Goal: Task Accomplishment & Management: Use online tool/utility

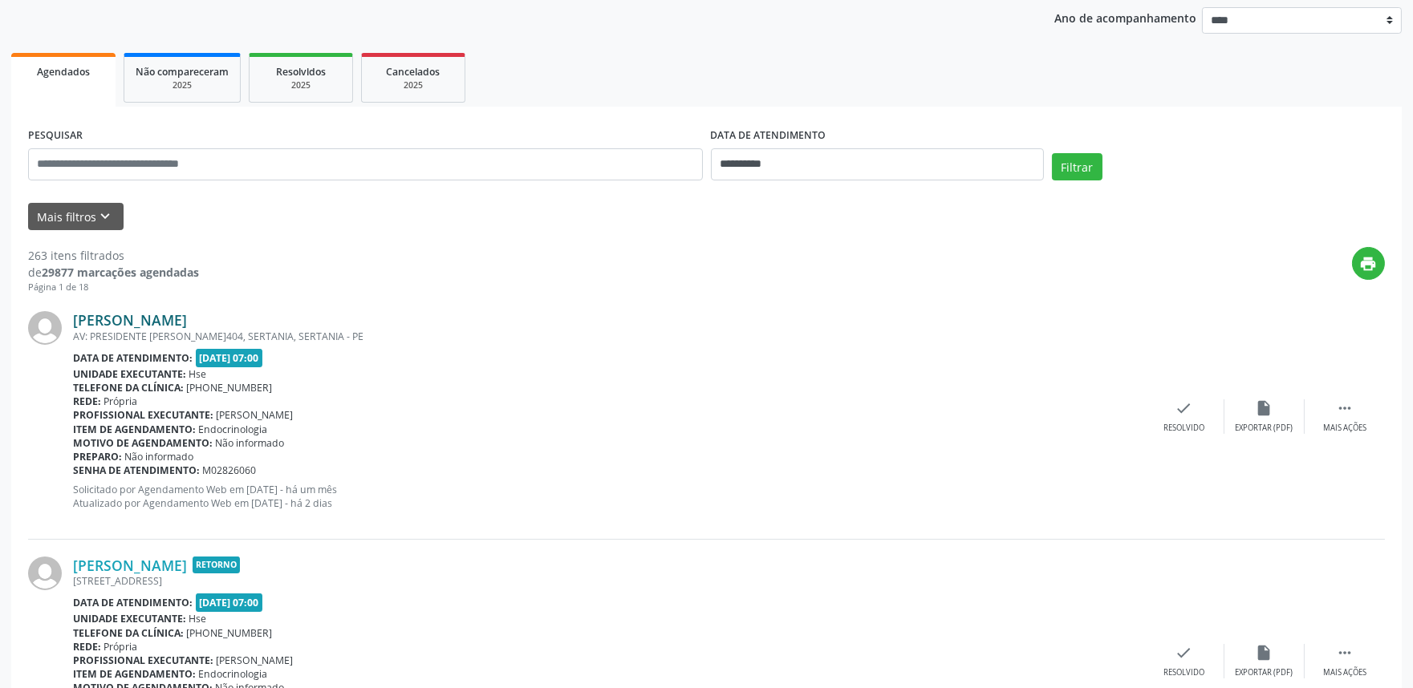
scroll to position [178, 0]
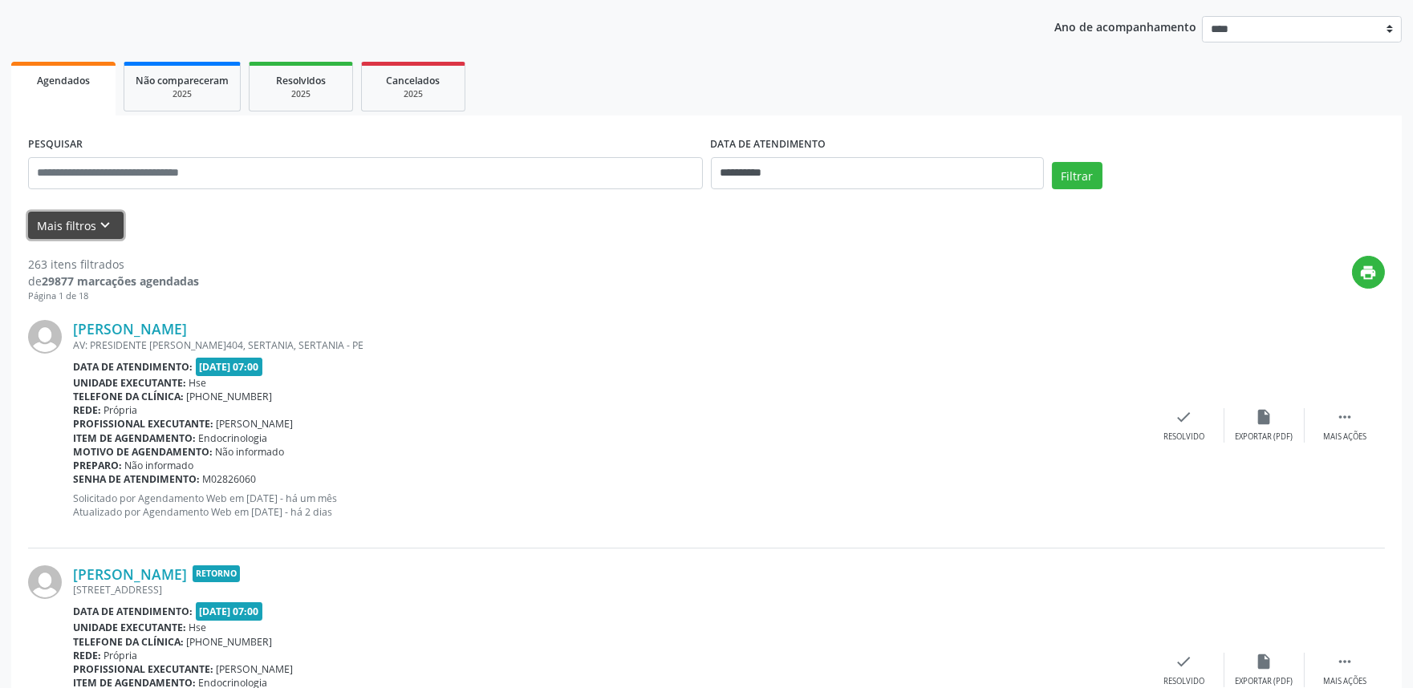
click at [88, 229] on button "Mais filtros keyboard_arrow_down" at bounding box center [75, 226] width 95 height 28
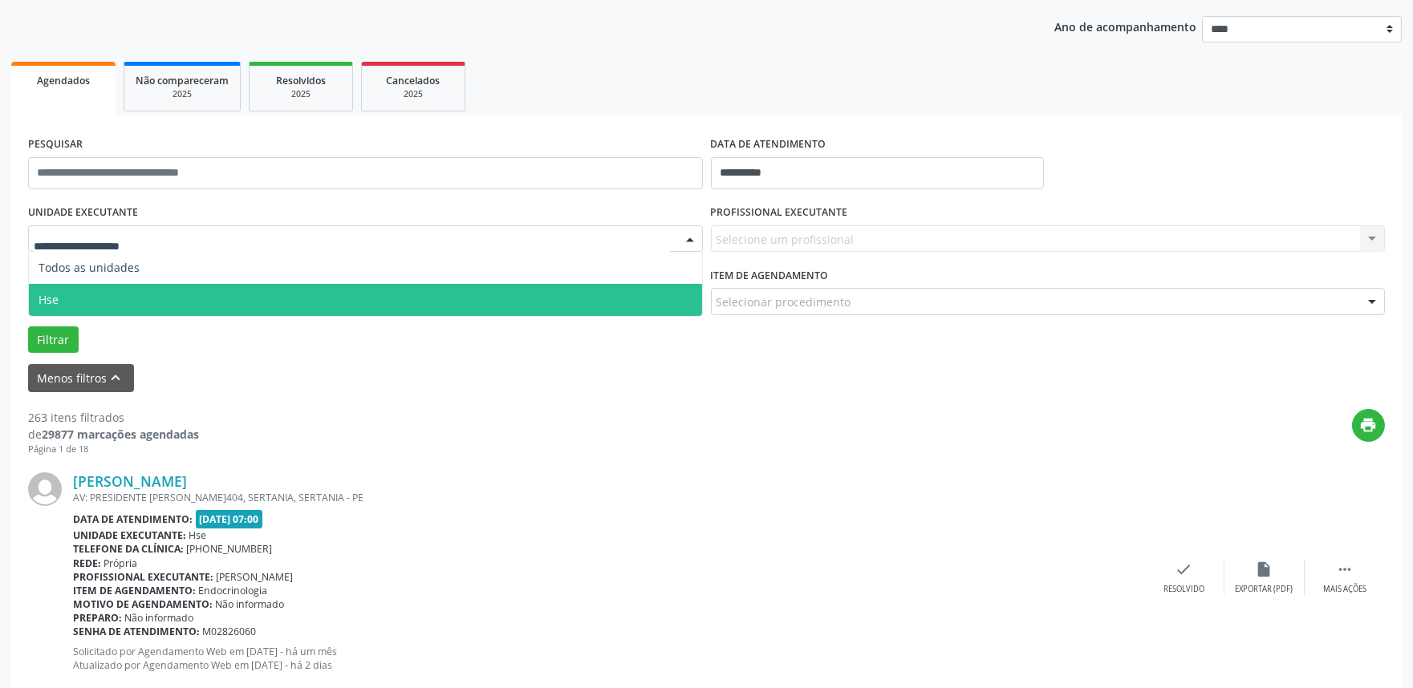
drag, startPoint x: 190, startPoint y: 302, endPoint x: 816, endPoint y: 244, distance: 628.4
click at [193, 301] on span "Hse" at bounding box center [365, 300] width 673 height 32
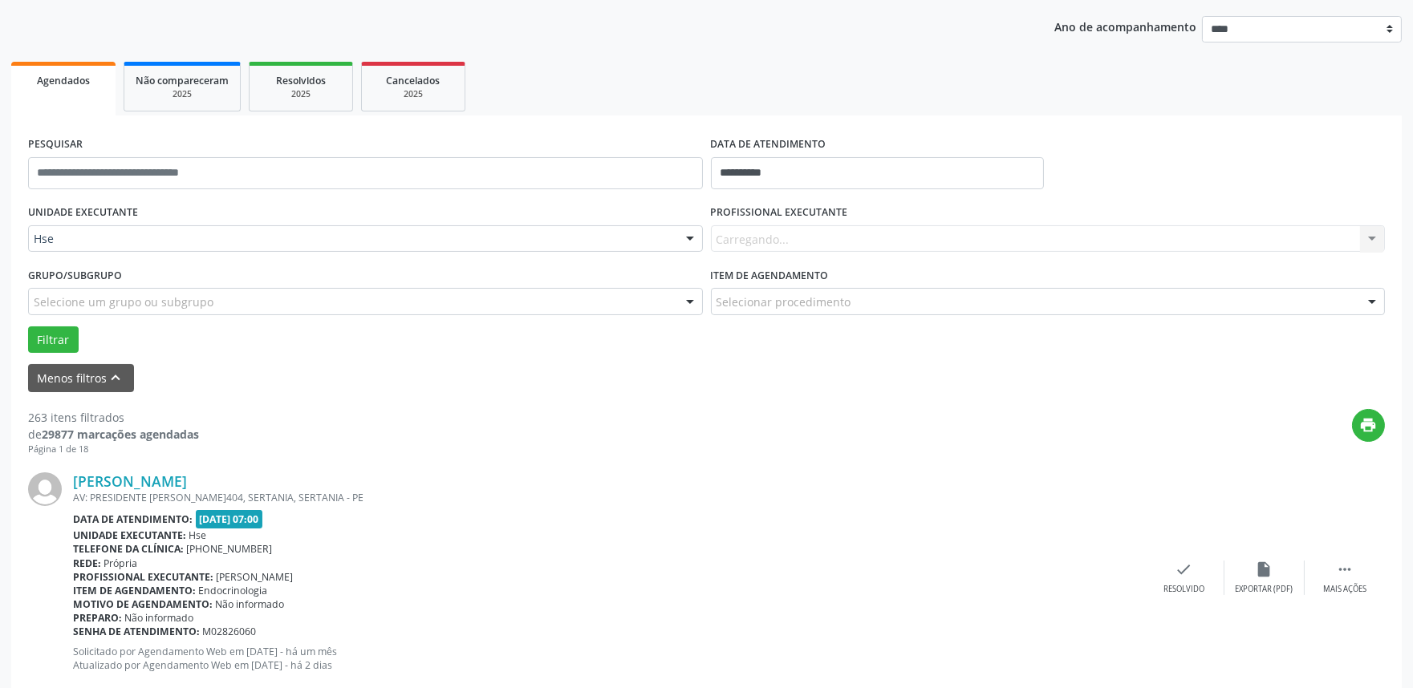
click at [837, 241] on div "Carregando... Nenhum resultado encontrado para: " " Não há nenhuma opção para s…" at bounding box center [1048, 238] width 675 height 27
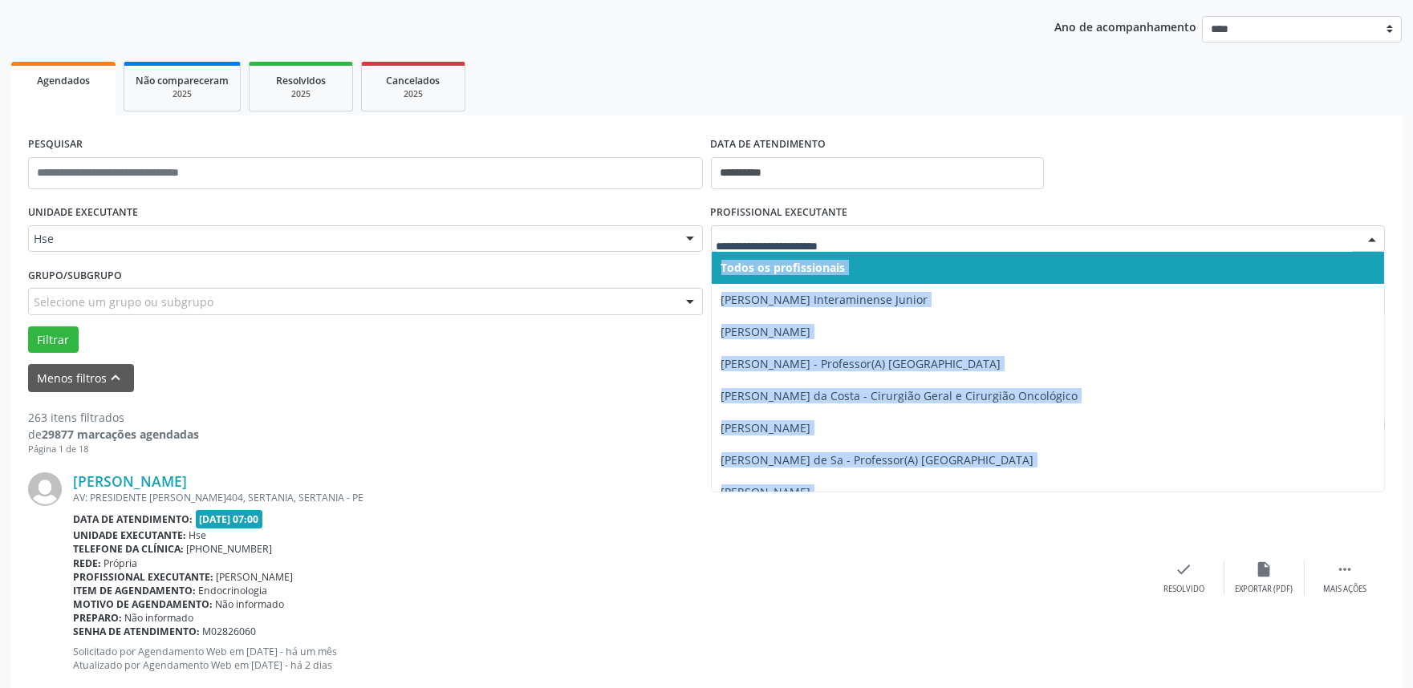
click at [813, 249] on div at bounding box center [1048, 238] width 675 height 27
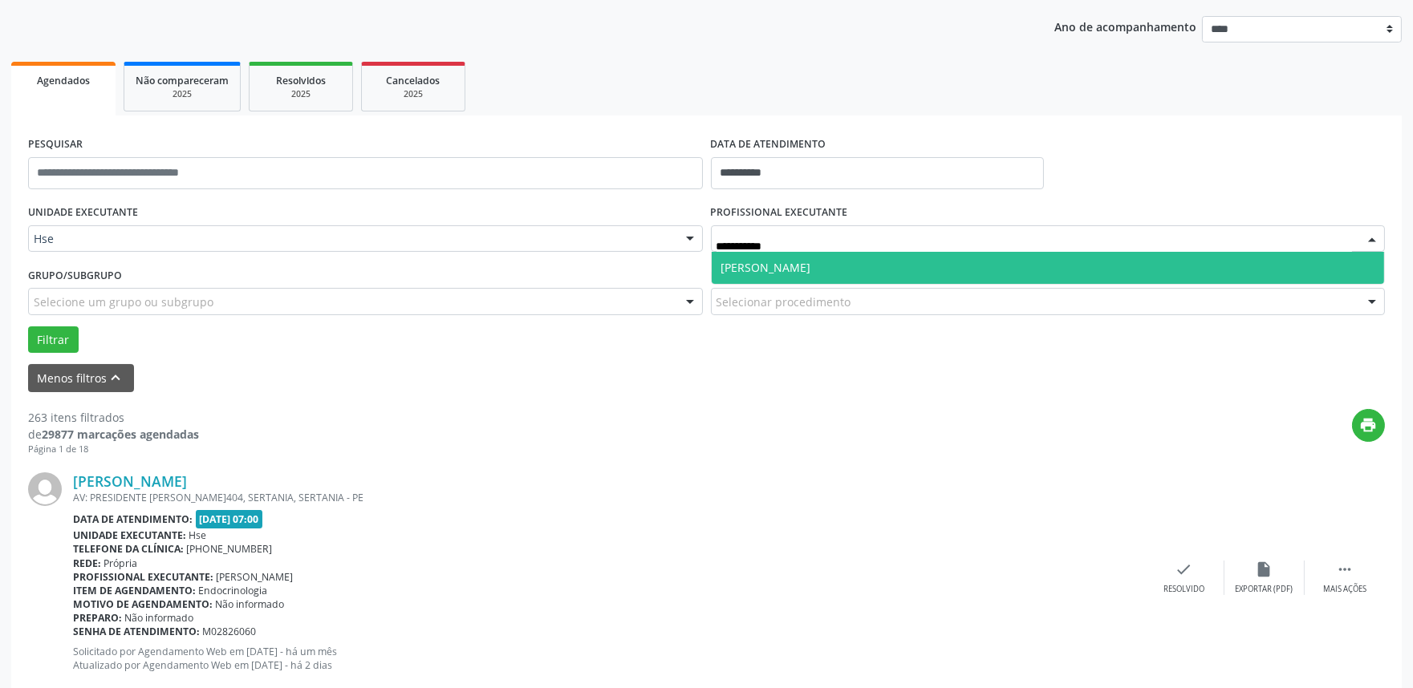
type input "**********"
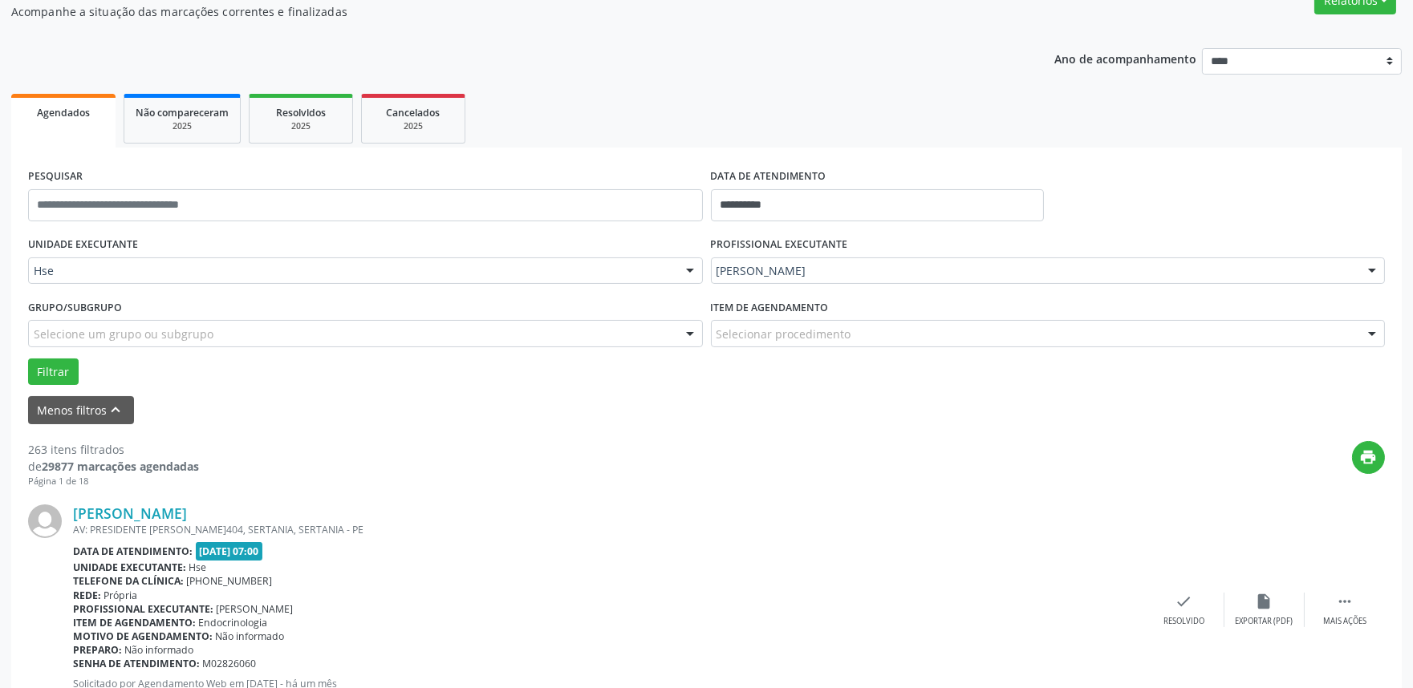
scroll to position [89, 0]
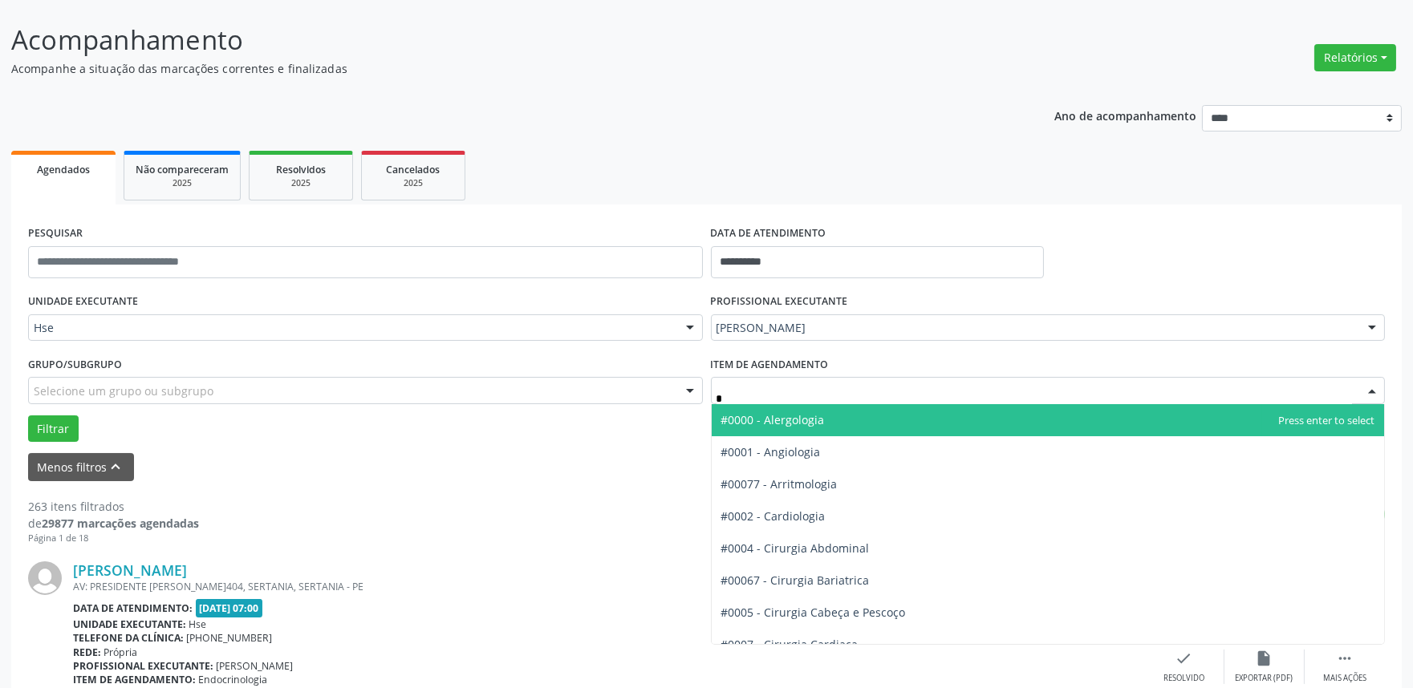
type input "**"
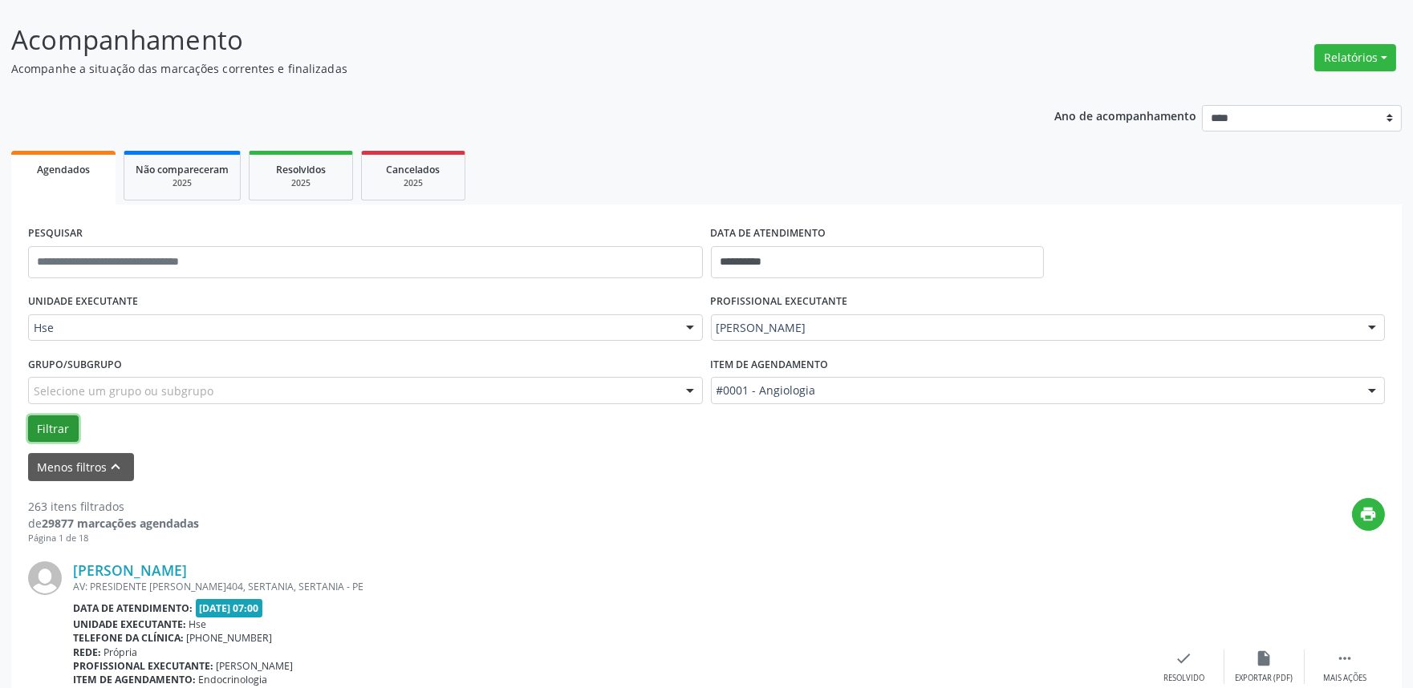
click at [61, 419] on button "Filtrar" at bounding box center [53, 429] width 51 height 27
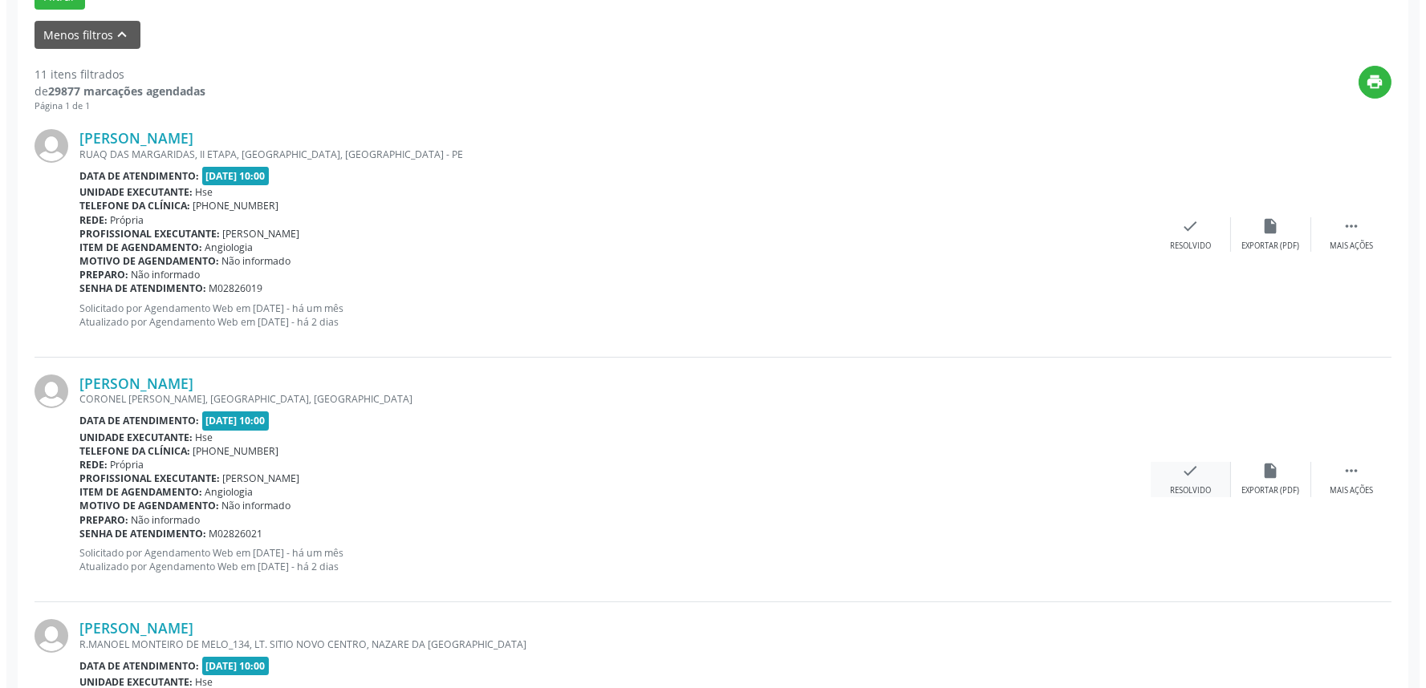
scroll to position [712, 0]
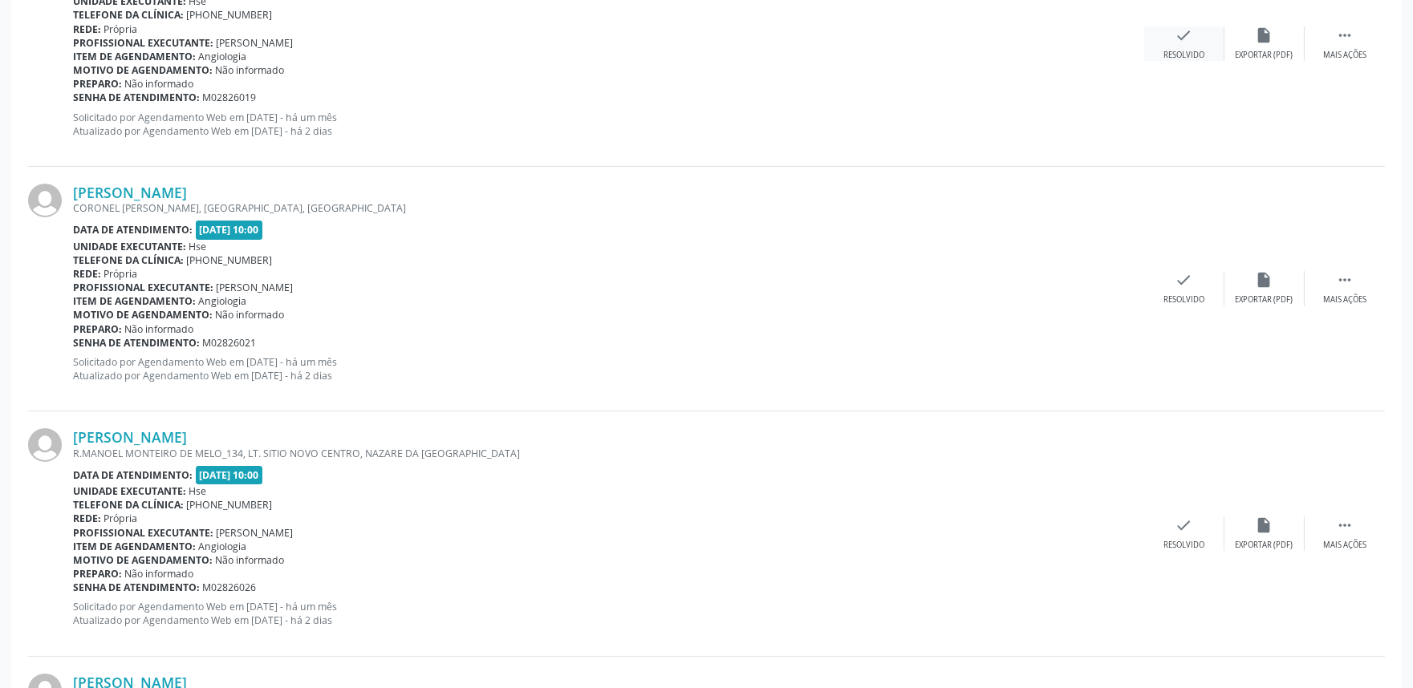
click at [1193, 39] on div "check Resolvido" at bounding box center [1184, 43] width 80 height 34
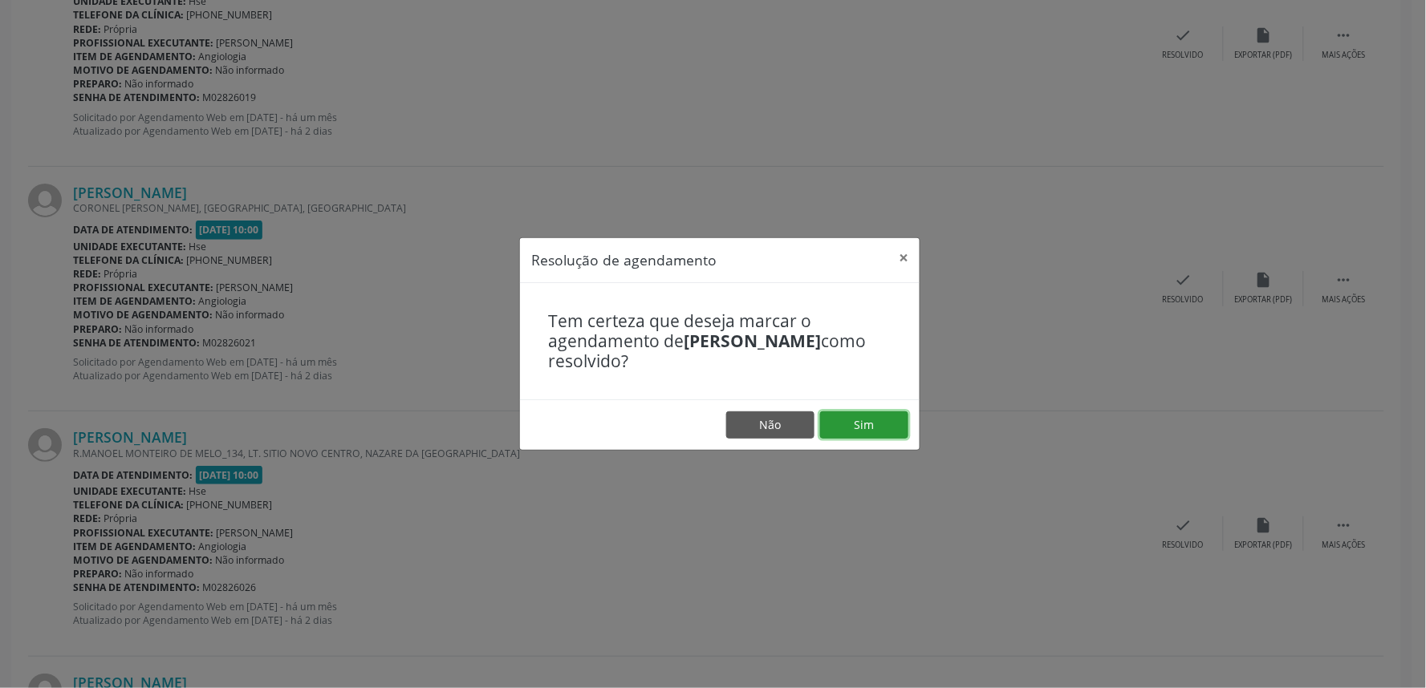
click at [862, 425] on button "Sim" at bounding box center [864, 425] width 88 height 27
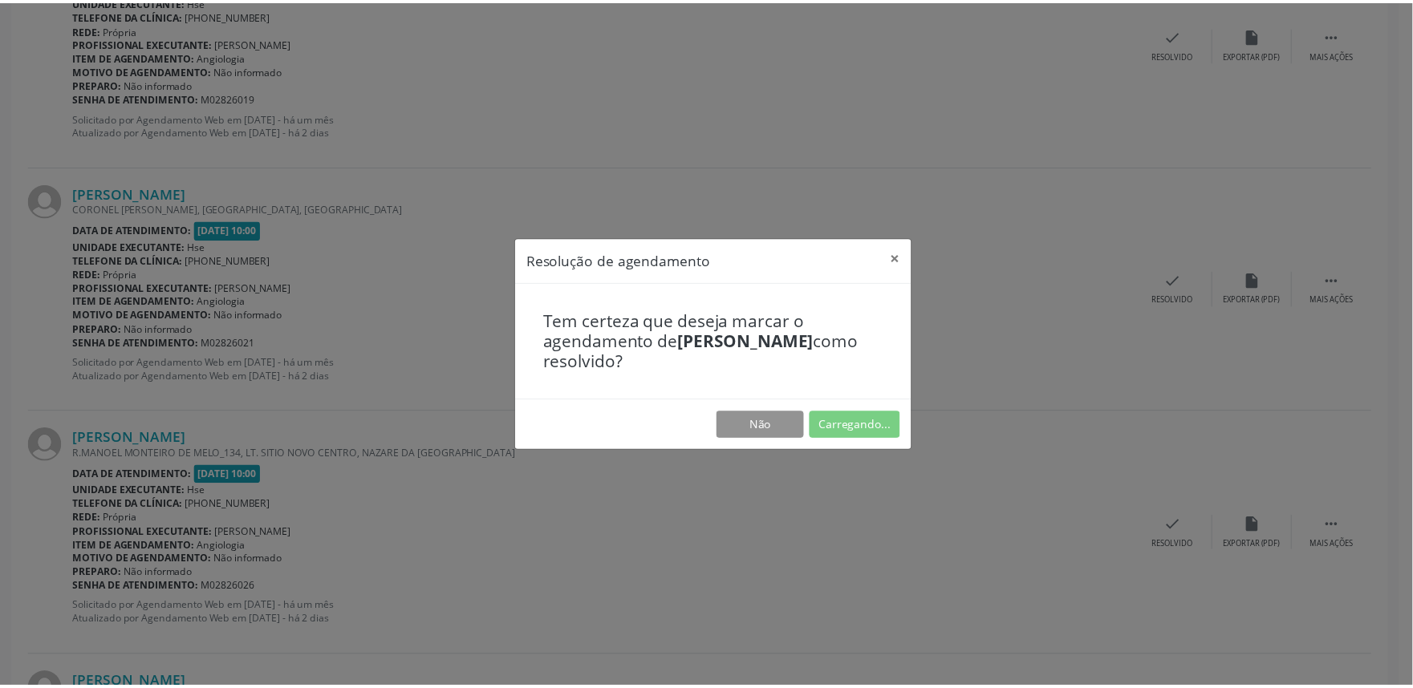
scroll to position [0, 0]
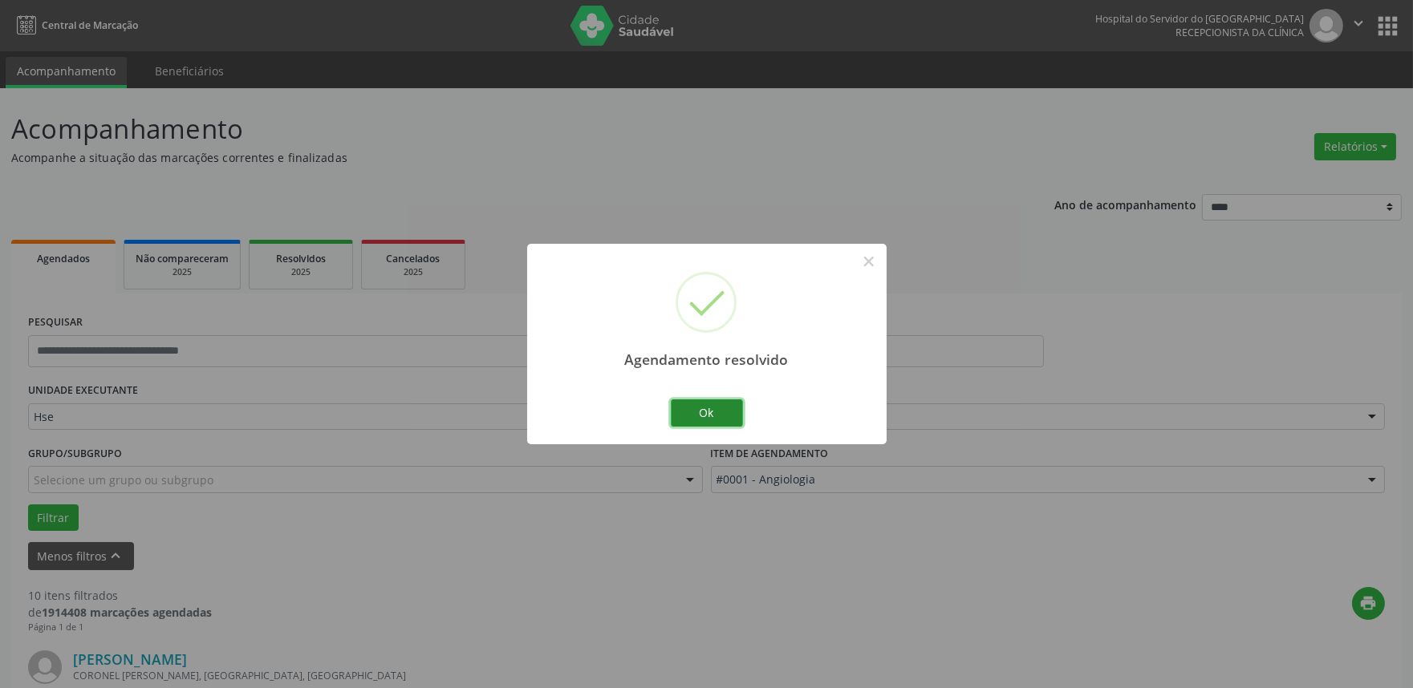
drag, startPoint x: 683, startPoint y: 426, endPoint x: 718, endPoint y: 412, distance: 38.1
click at [691, 422] on button "Ok" at bounding box center [707, 413] width 72 height 27
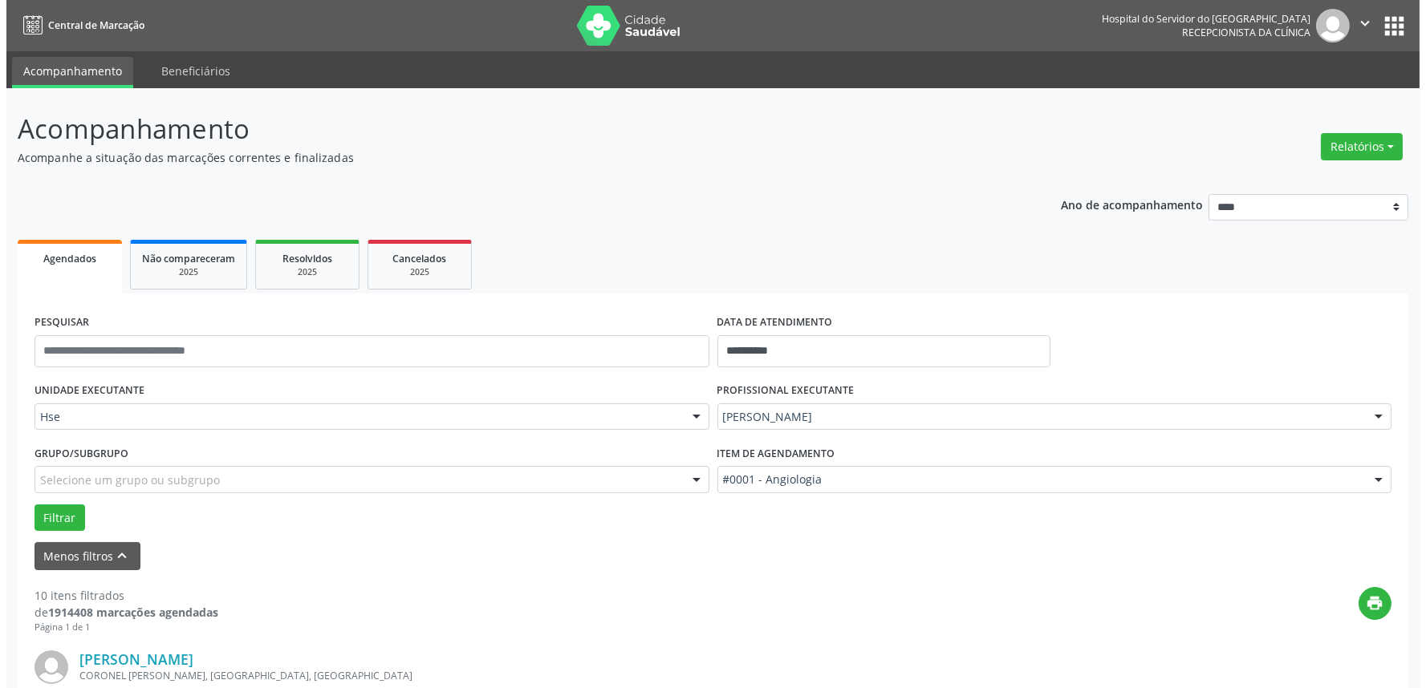
scroll to position [445, 0]
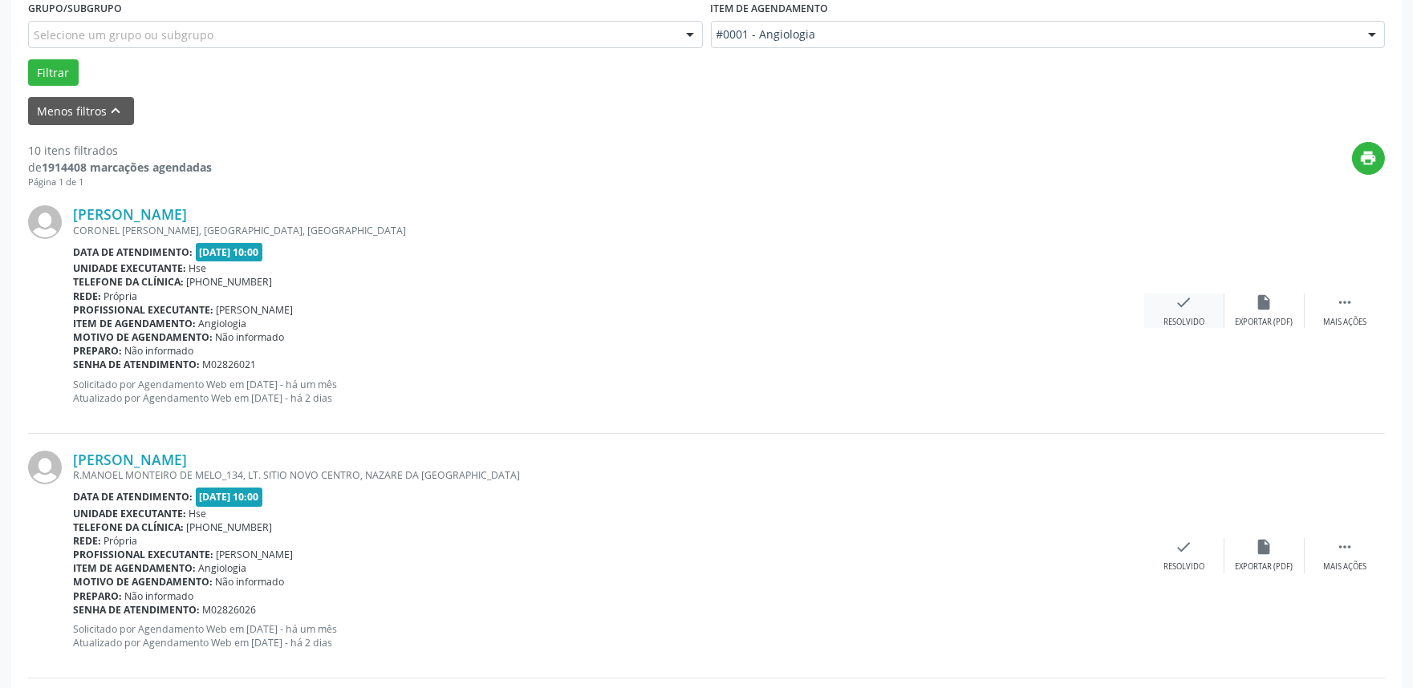
click at [1188, 302] on icon "check" at bounding box center [1184, 303] width 18 height 18
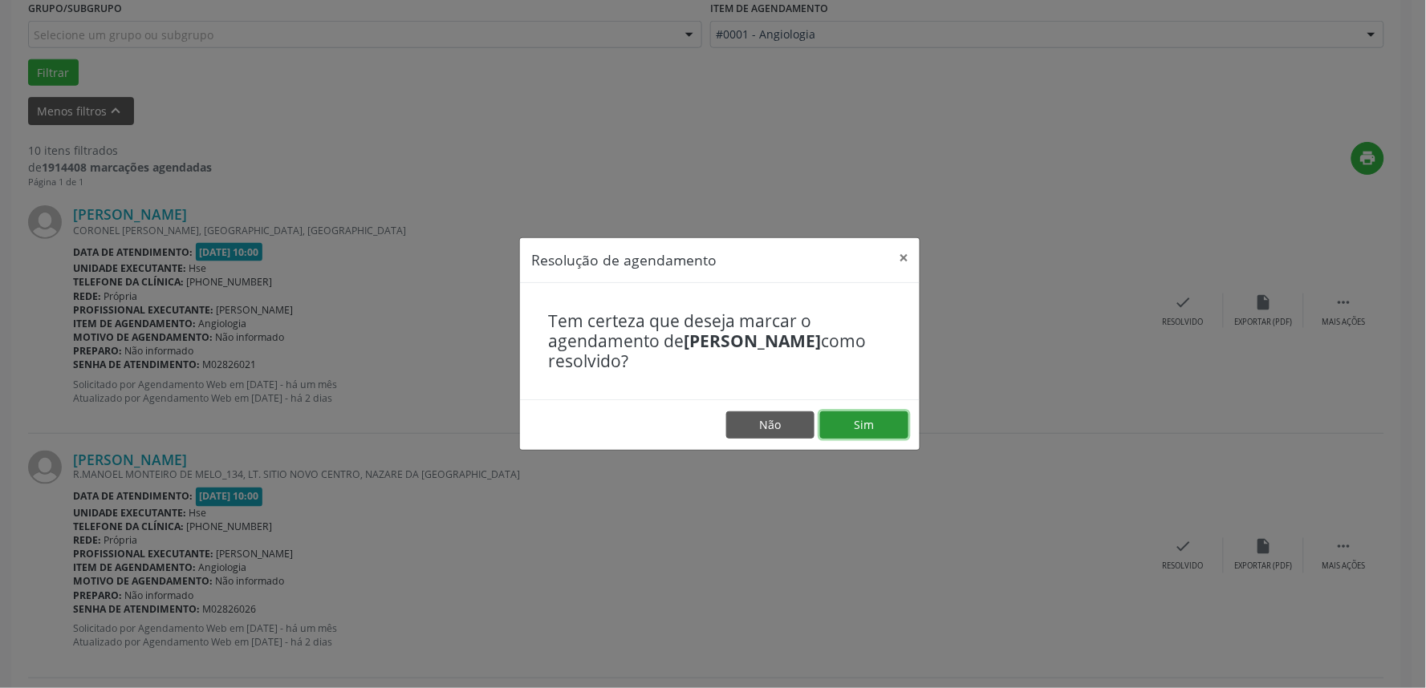
click at [892, 421] on button "Sim" at bounding box center [864, 425] width 88 height 27
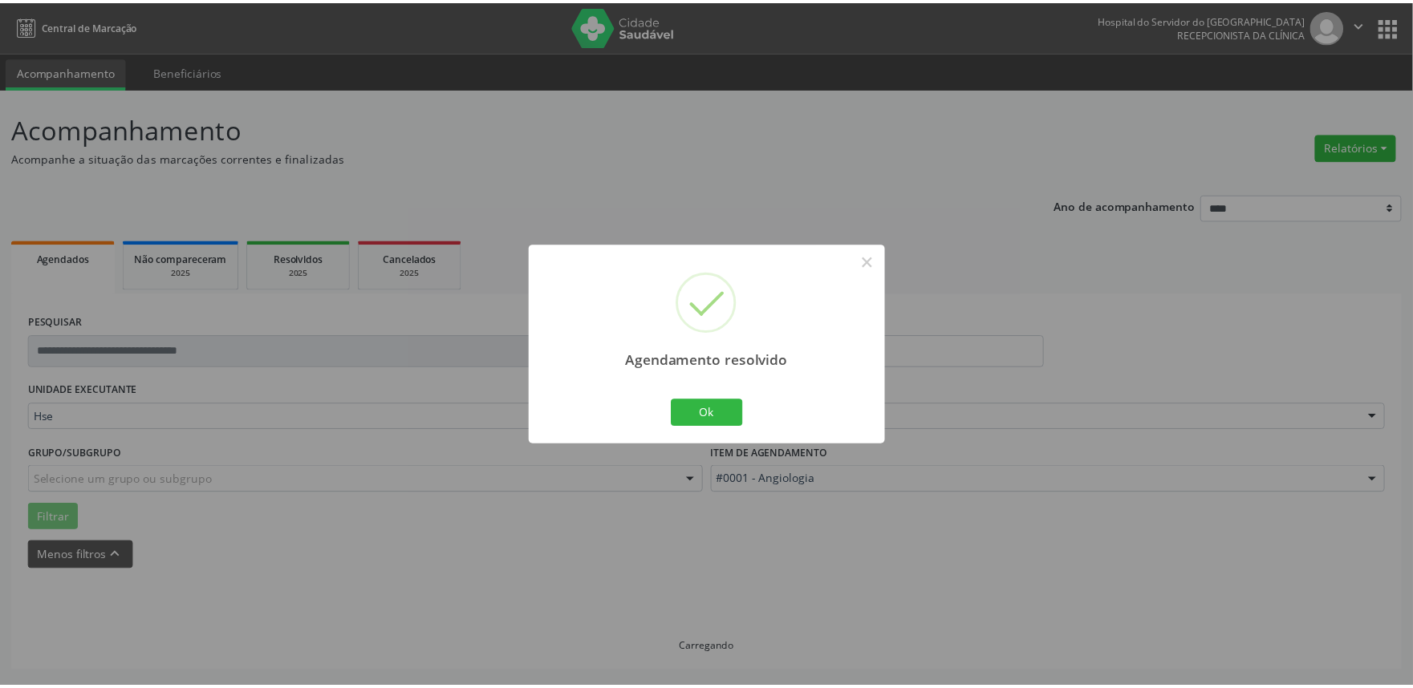
scroll to position [0, 0]
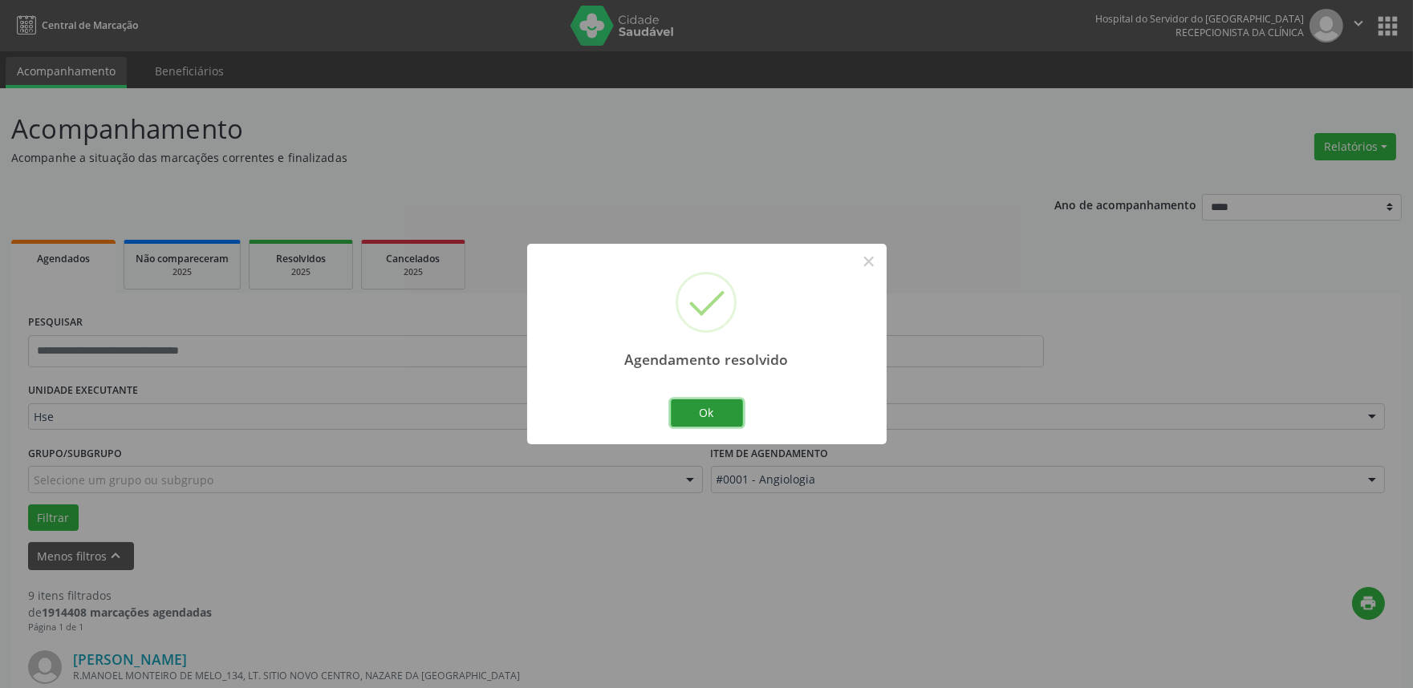
drag, startPoint x: 715, startPoint y: 418, endPoint x: 876, endPoint y: 428, distance: 161.6
click at [716, 419] on button "Ok" at bounding box center [707, 413] width 72 height 27
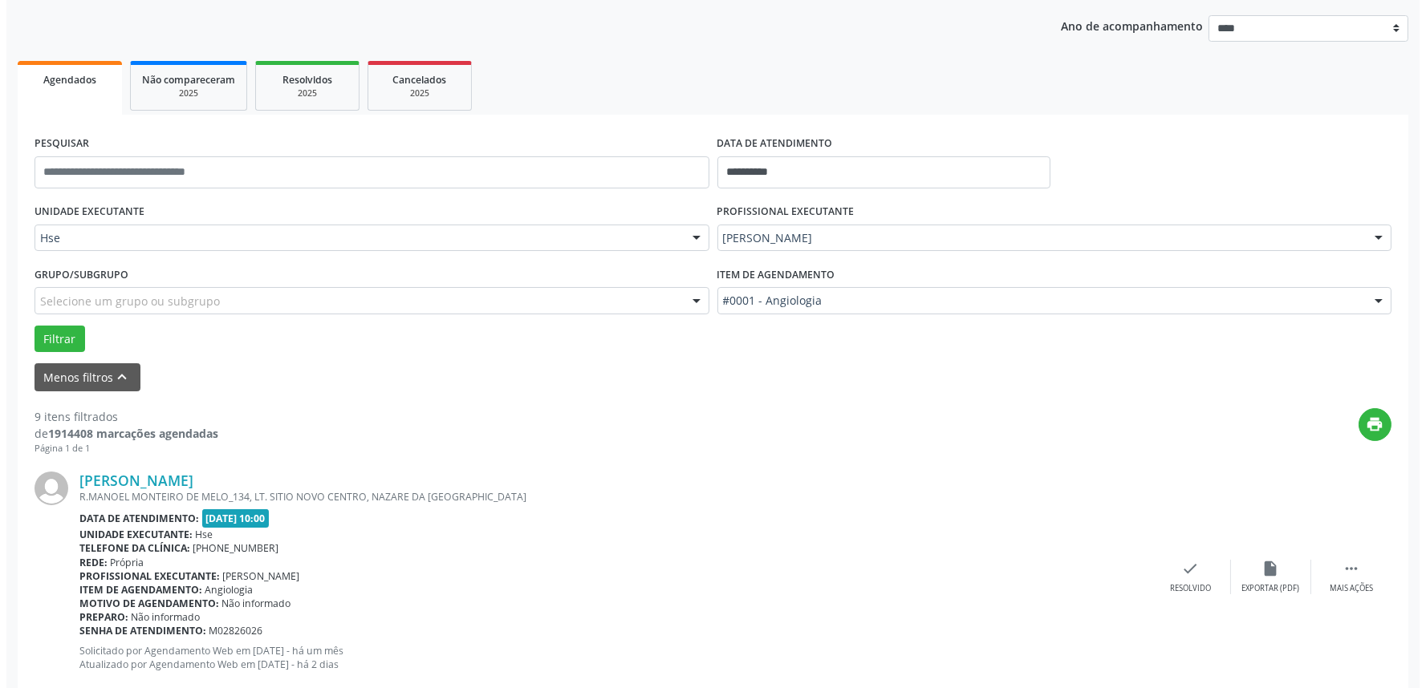
scroll to position [356, 0]
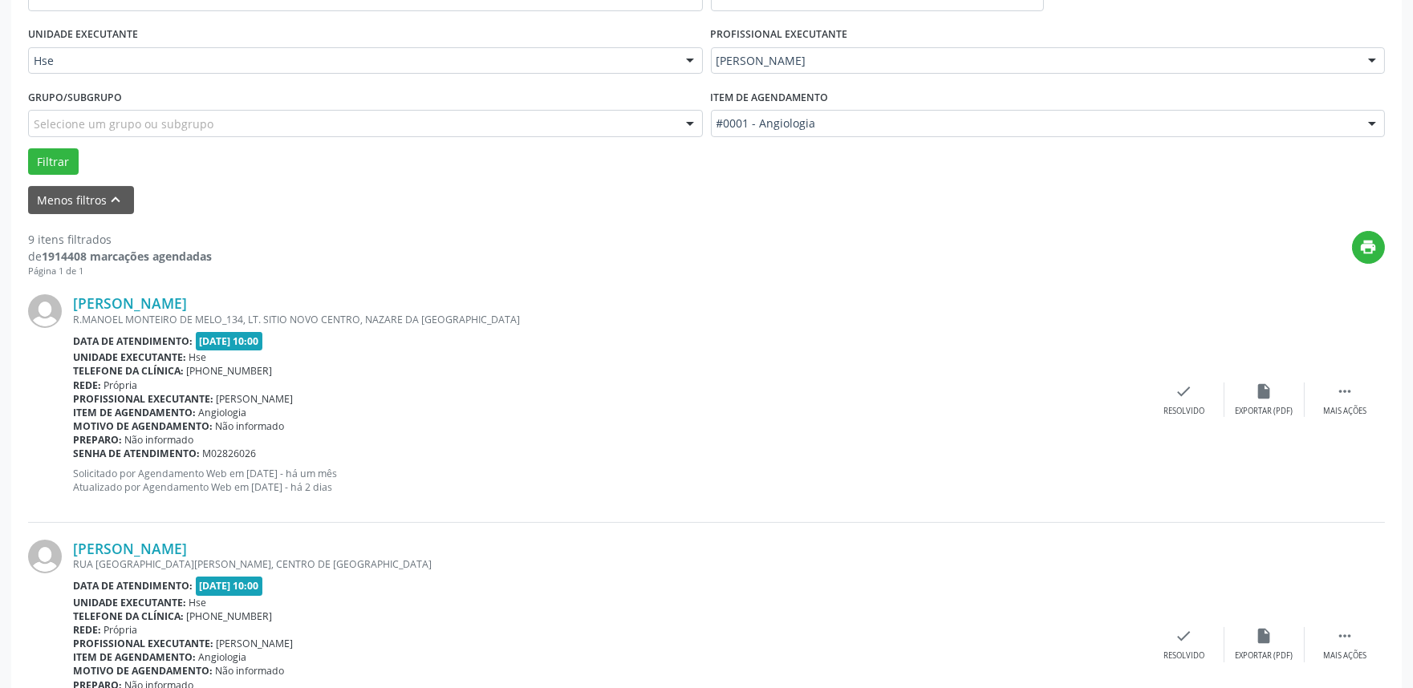
click at [1189, 417] on div "[PERSON_NAME] R.MANOEL MONTEIRO DE MELO_134, LT. SITIO NOVO CENTRO, NAZARE DA […" at bounding box center [706, 400] width 1357 height 245
click at [1207, 394] on div "check Resolvido" at bounding box center [1184, 400] width 80 height 34
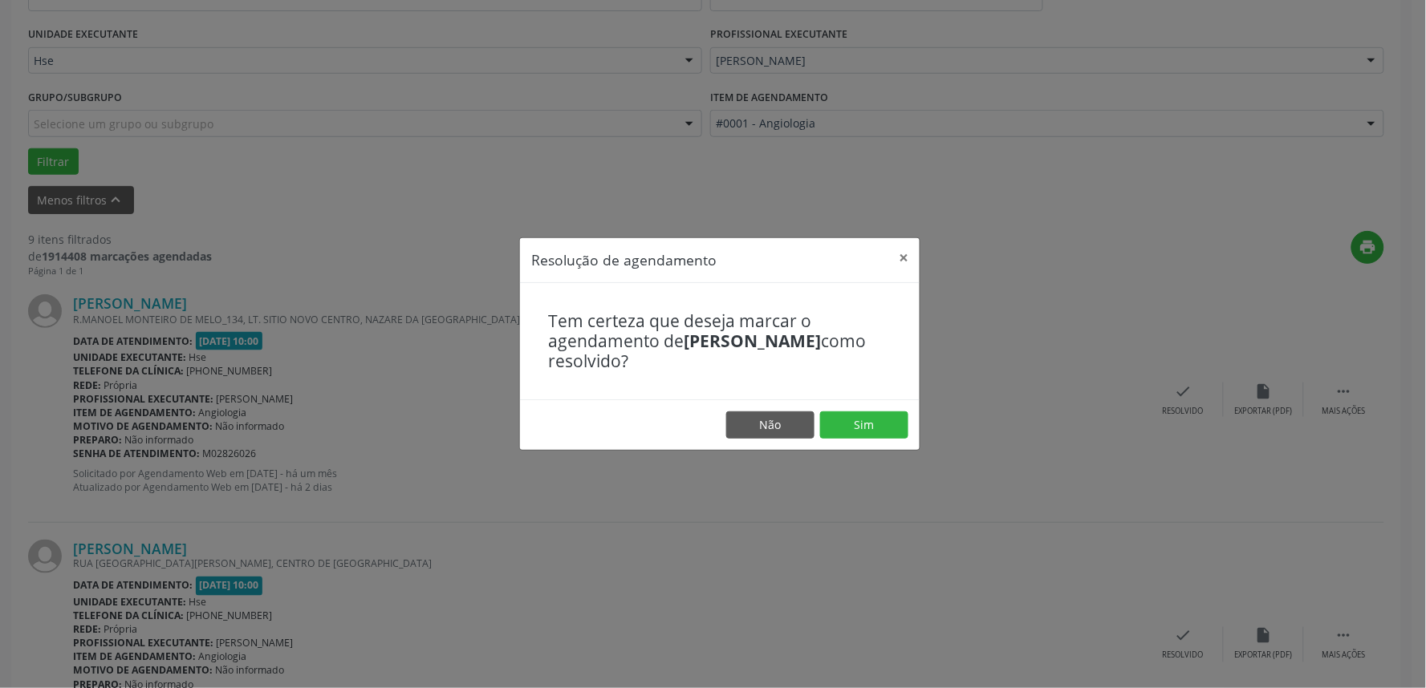
click at [853, 411] on footer "Não Sim" at bounding box center [720, 425] width 400 height 51
click at [895, 432] on button "Sim" at bounding box center [864, 425] width 88 height 27
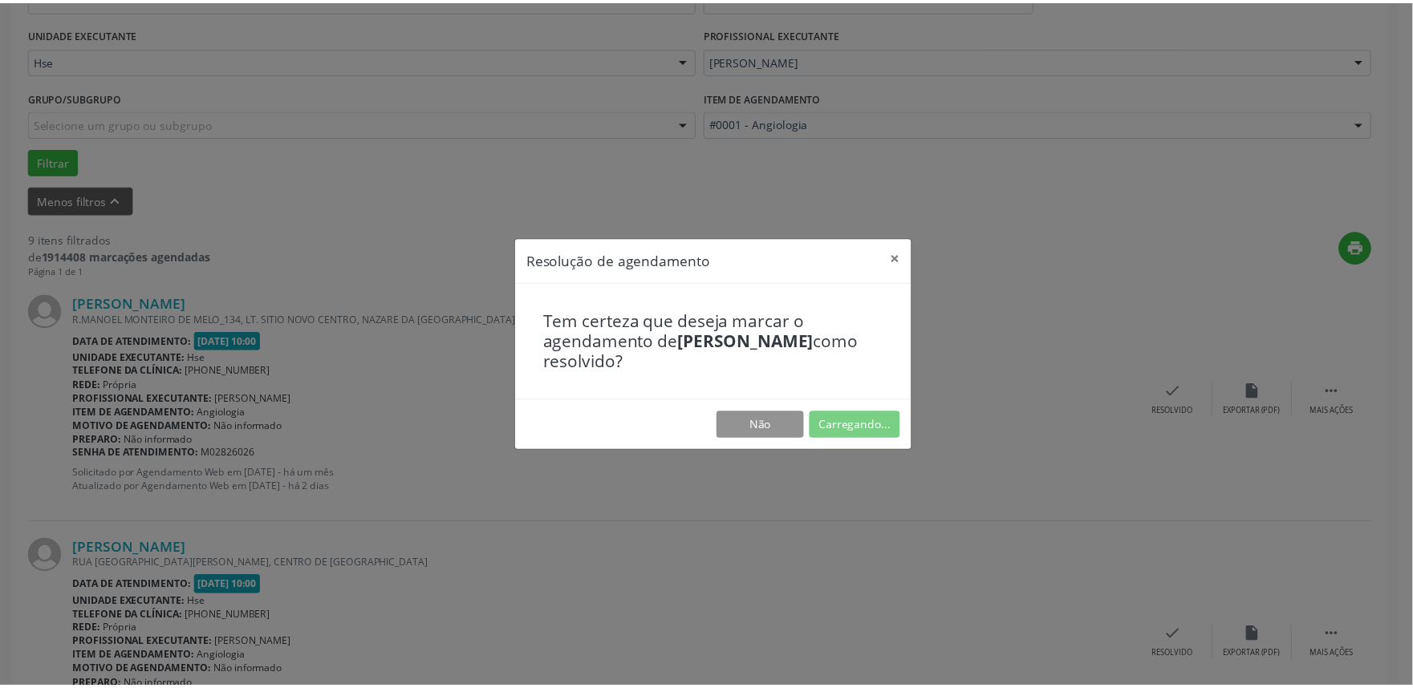
scroll to position [0, 0]
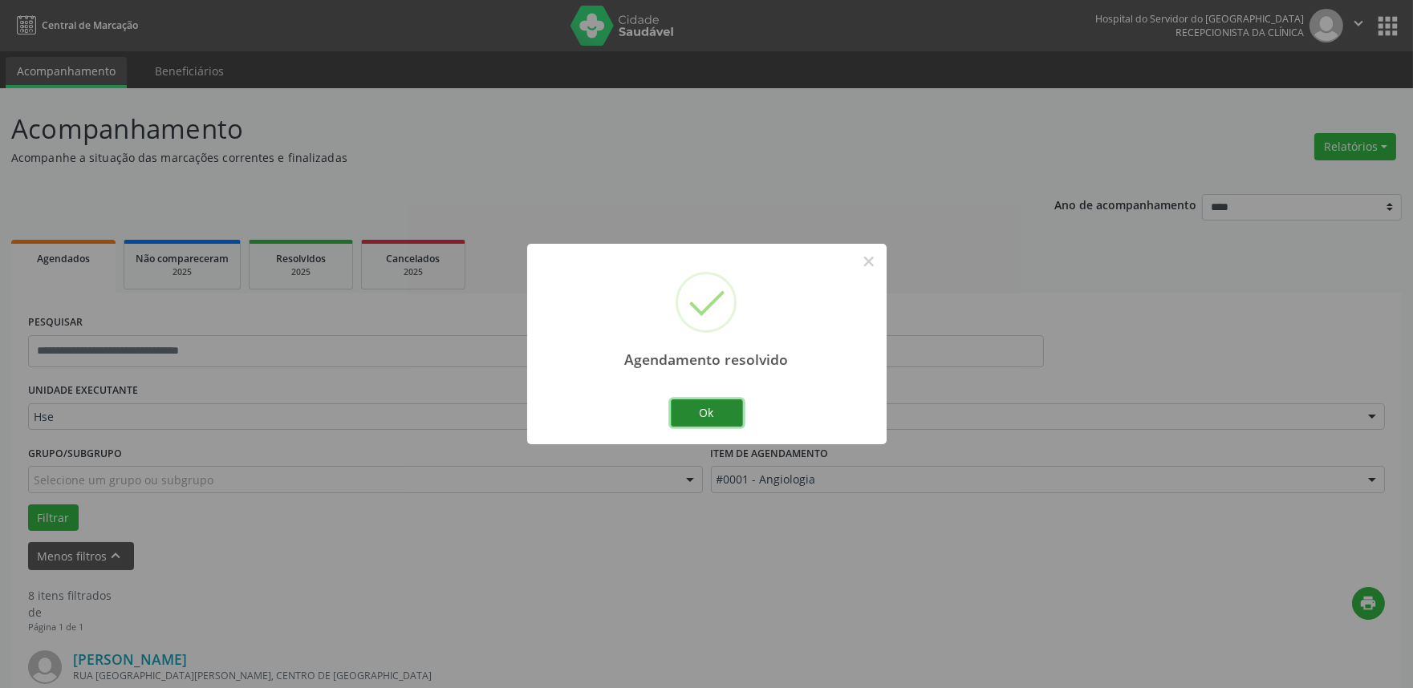
click at [701, 404] on button "Ok" at bounding box center [707, 413] width 72 height 27
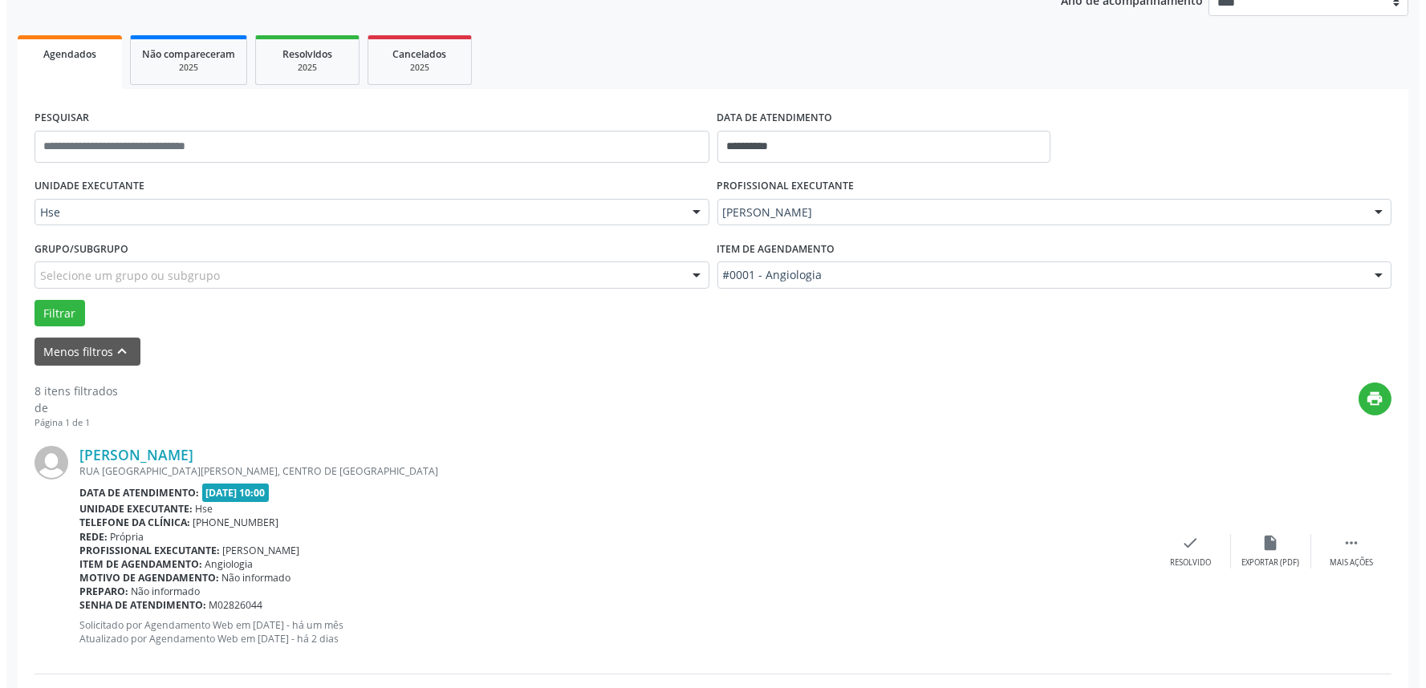
scroll to position [445, 0]
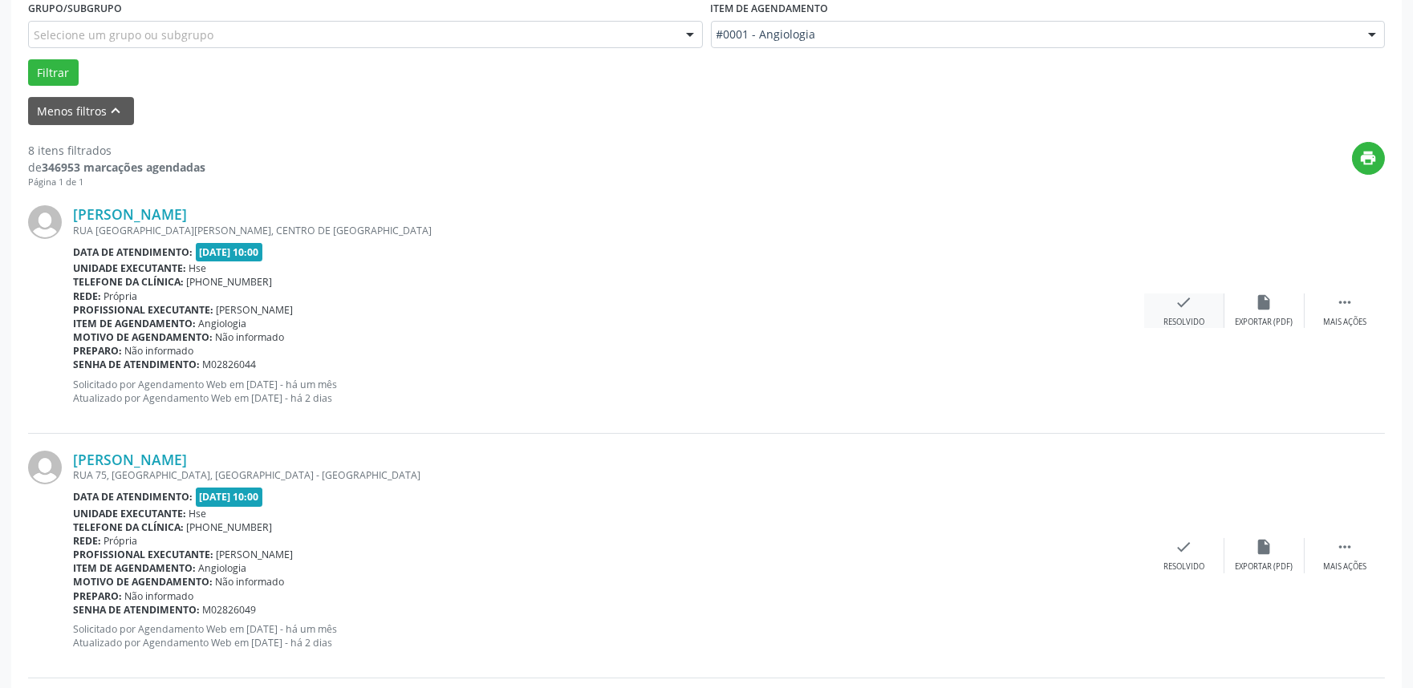
click at [1169, 313] on div "check Resolvido" at bounding box center [1184, 311] width 80 height 34
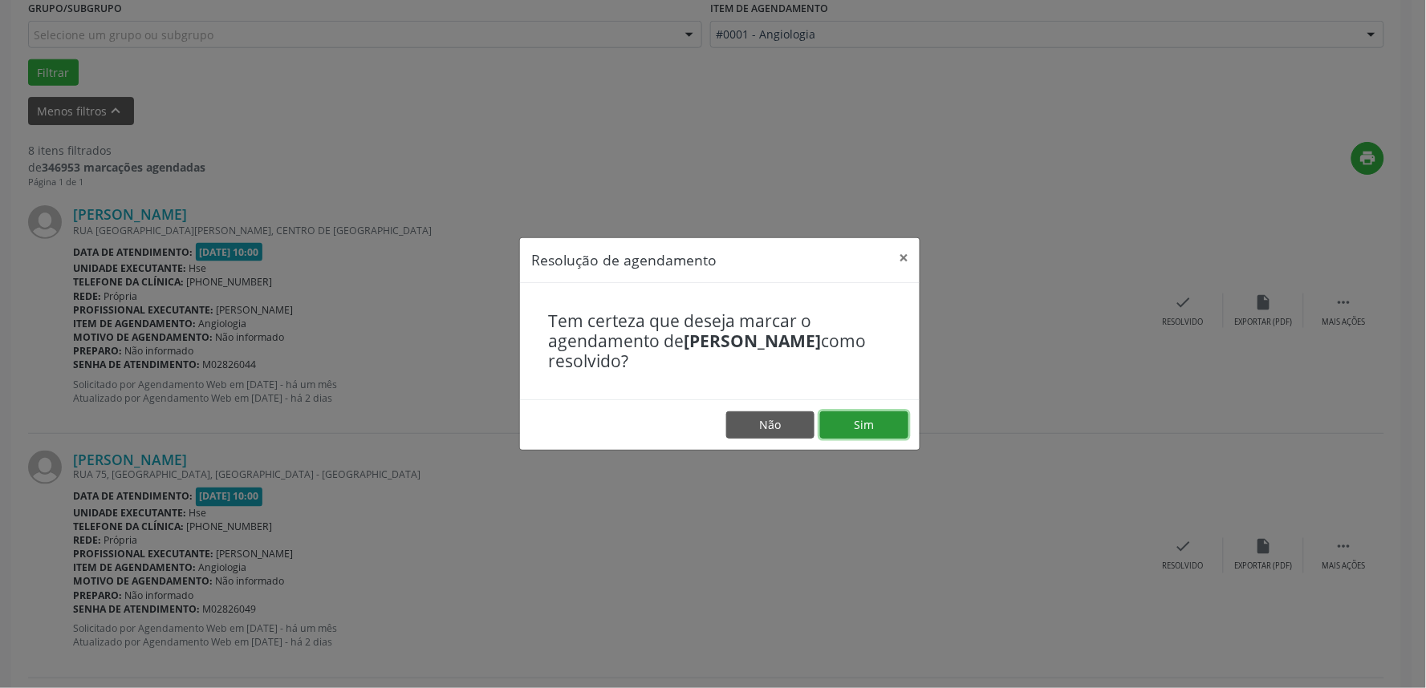
click at [902, 419] on button "Sim" at bounding box center [864, 425] width 88 height 27
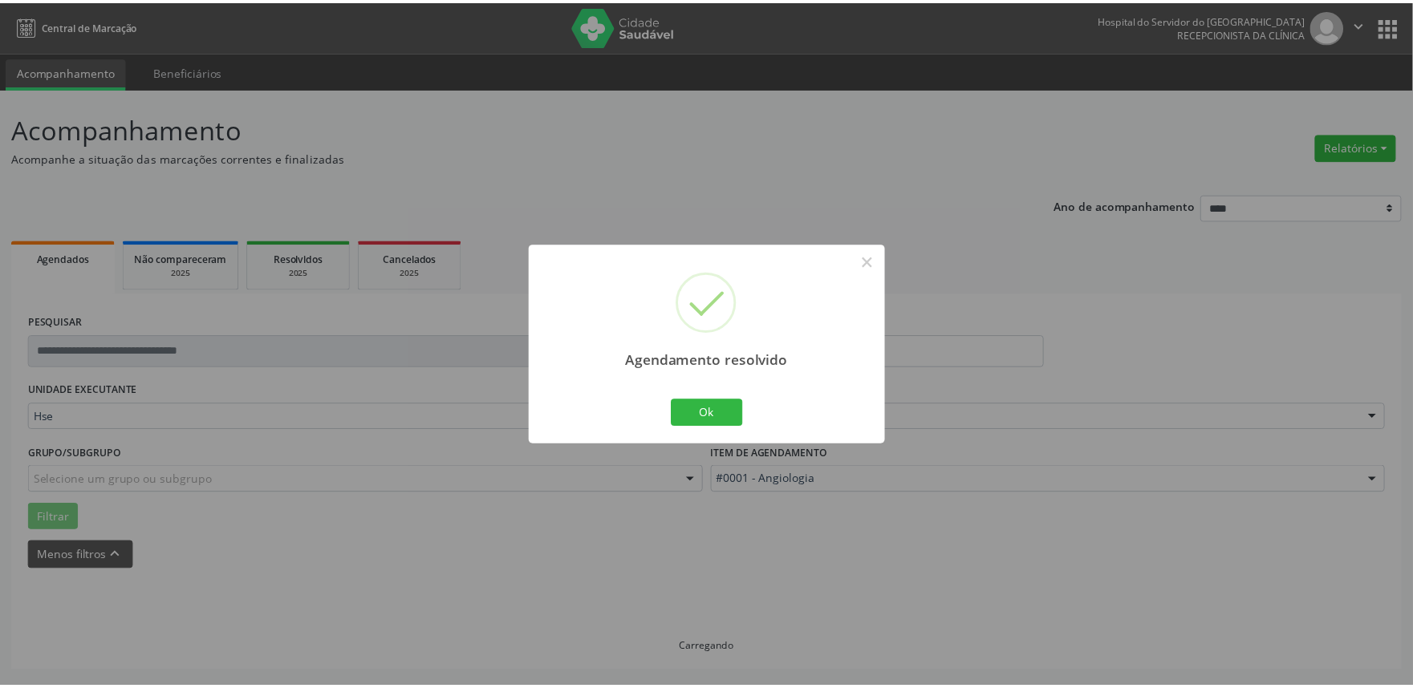
scroll to position [0, 0]
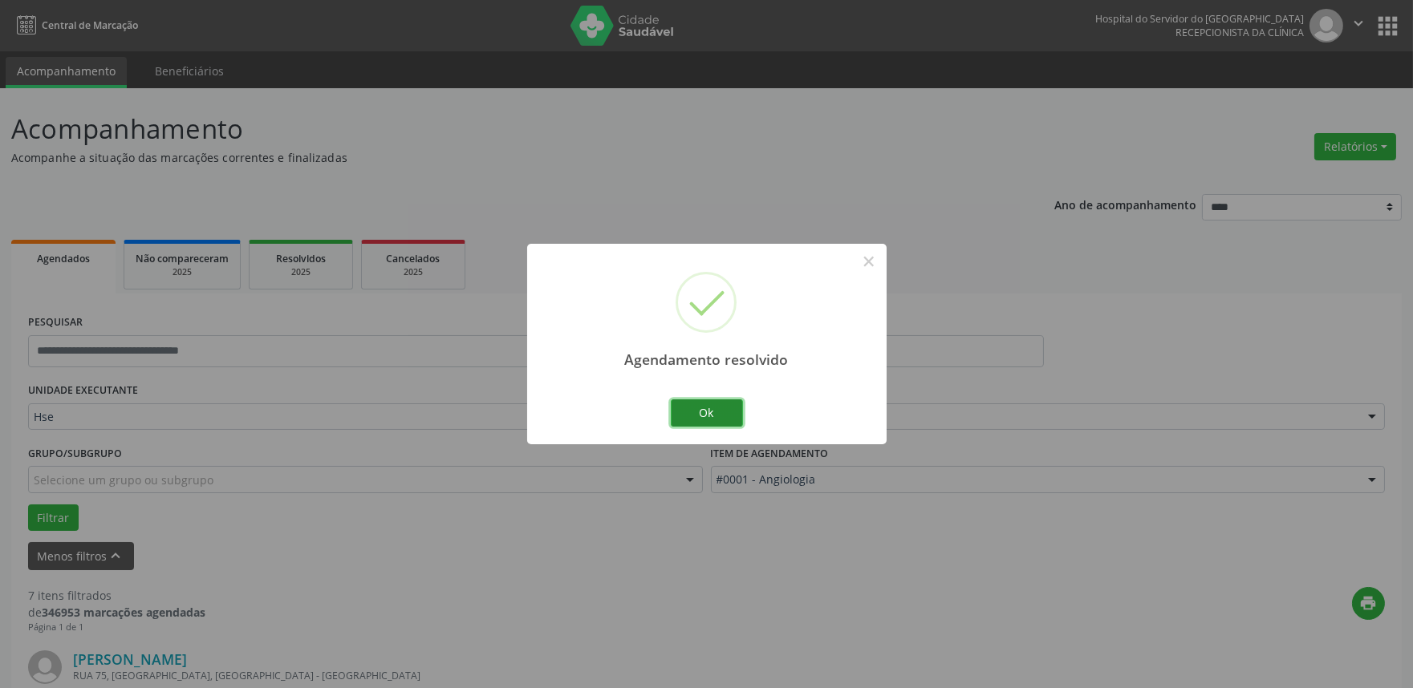
click at [690, 423] on button "Ok" at bounding box center [707, 413] width 72 height 27
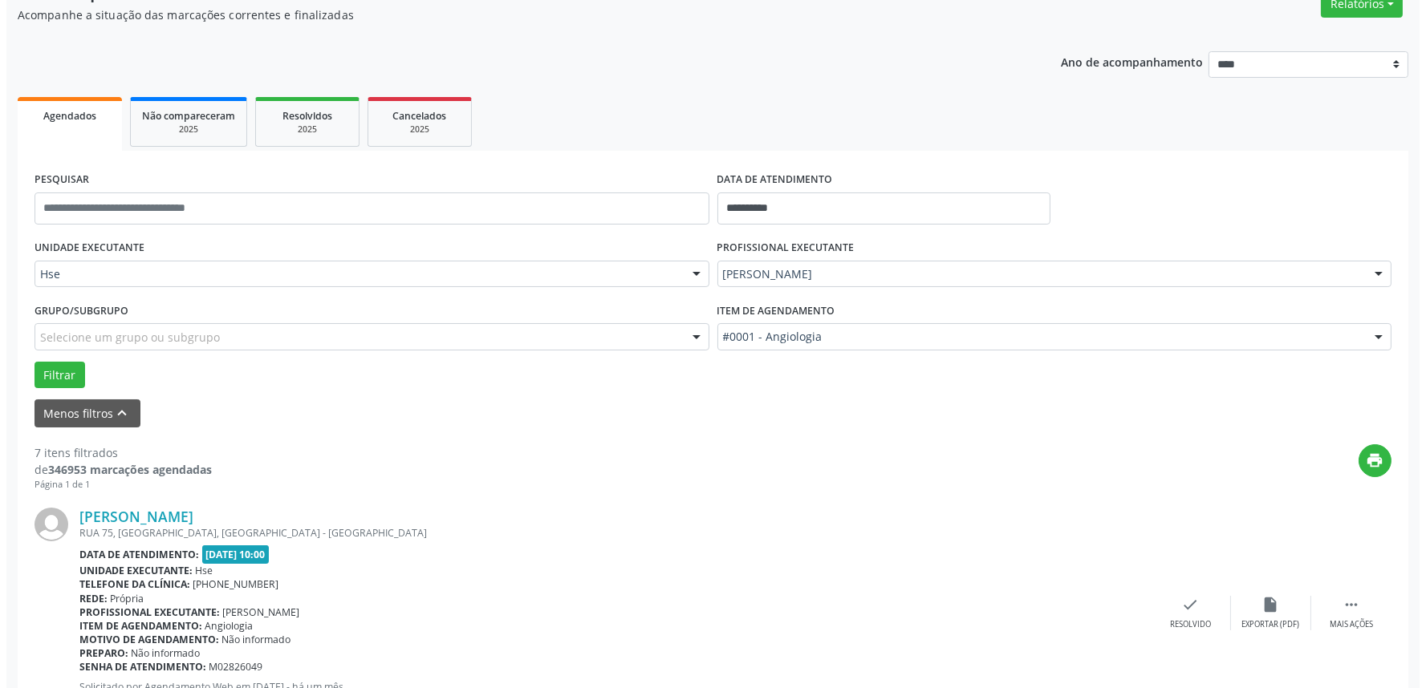
scroll to position [445, 0]
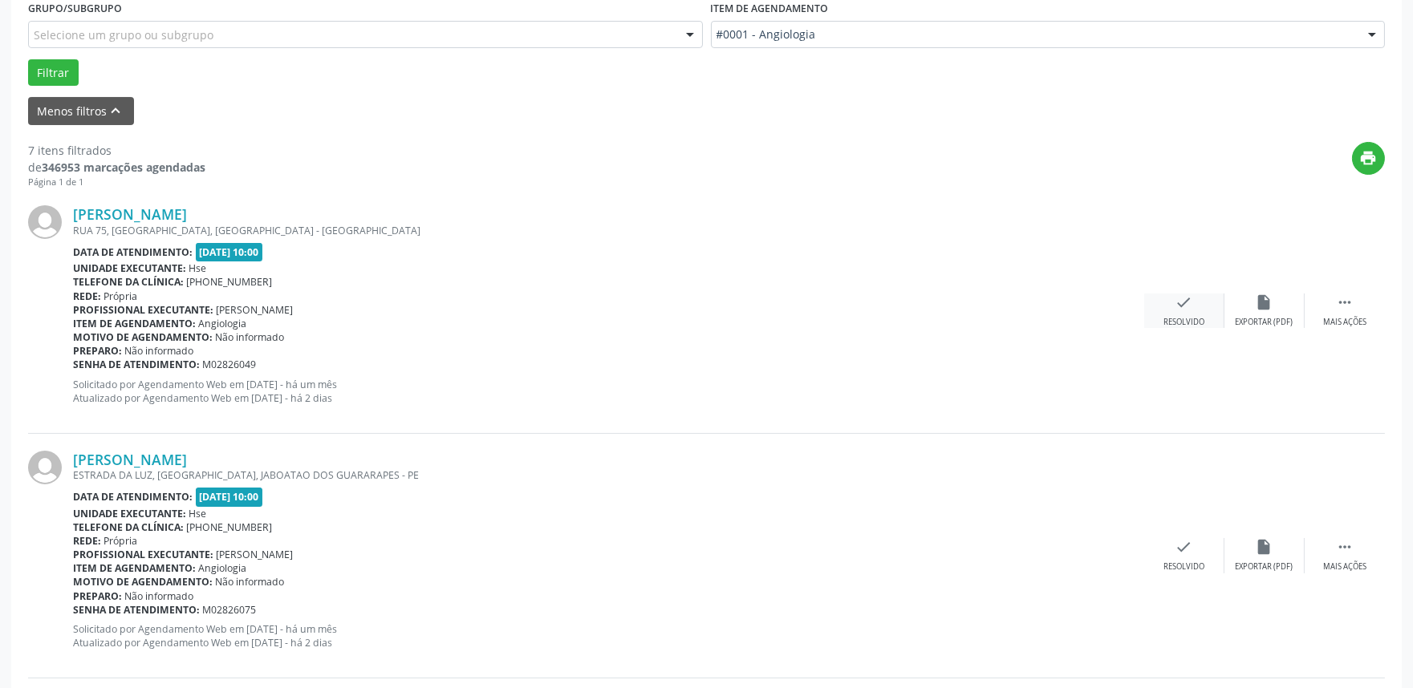
click at [1181, 323] on div "Resolvido" at bounding box center [1183, 322] width 41 height 11
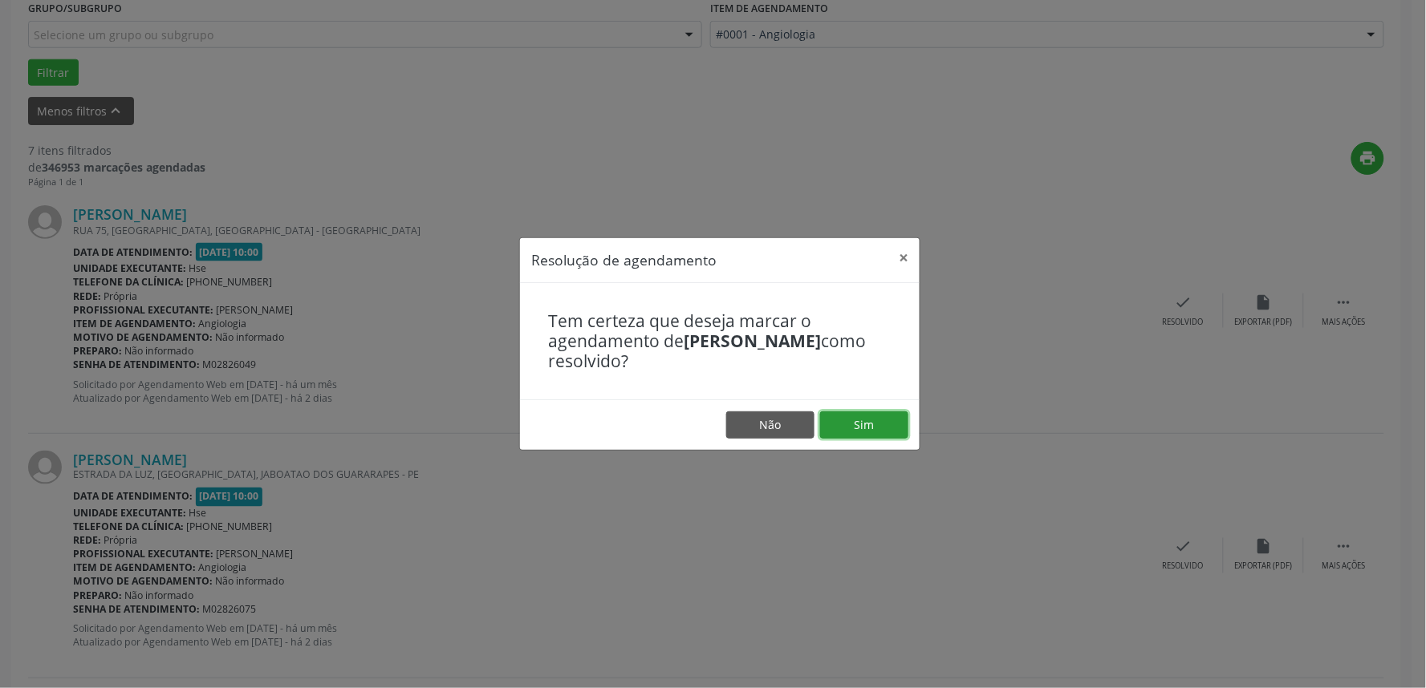
drag, startPoint x: 881, startPoint y: 424, endPoint x: 918, endPoint y: 426, distance: 37.0
click at [883, 423] on button "Sim" at bounding box center [864, 425] width 88 height 27
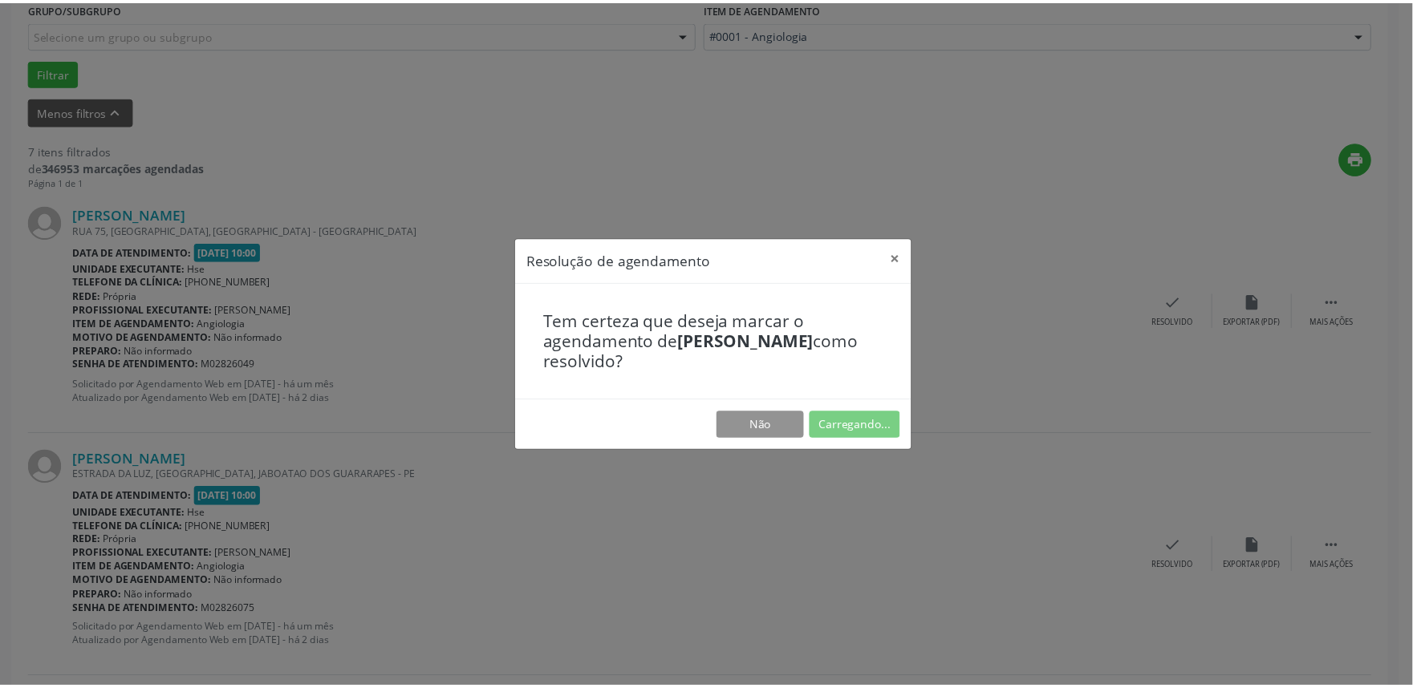
scroll to position [0, 0]
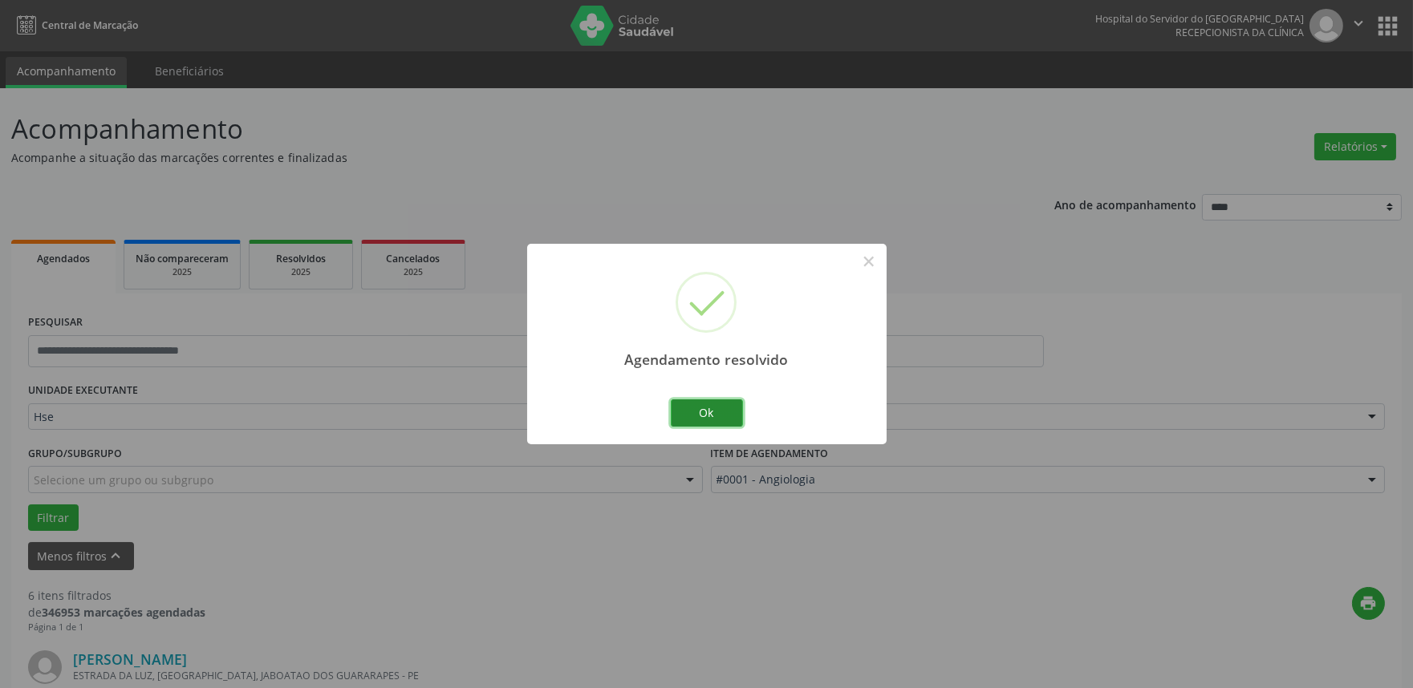
click at [734, 420] on button "Ok" at bounding box center [707, 413] width 72 height 27
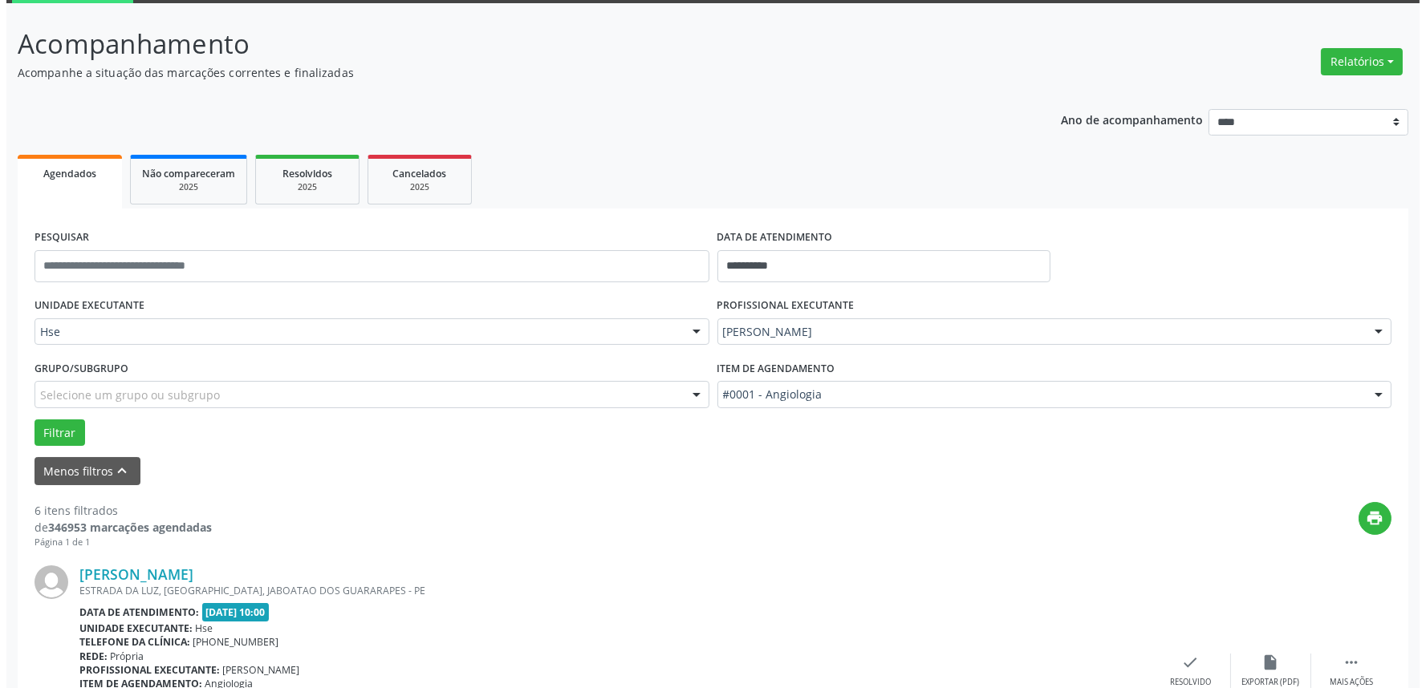
scroll to position [445, 0]
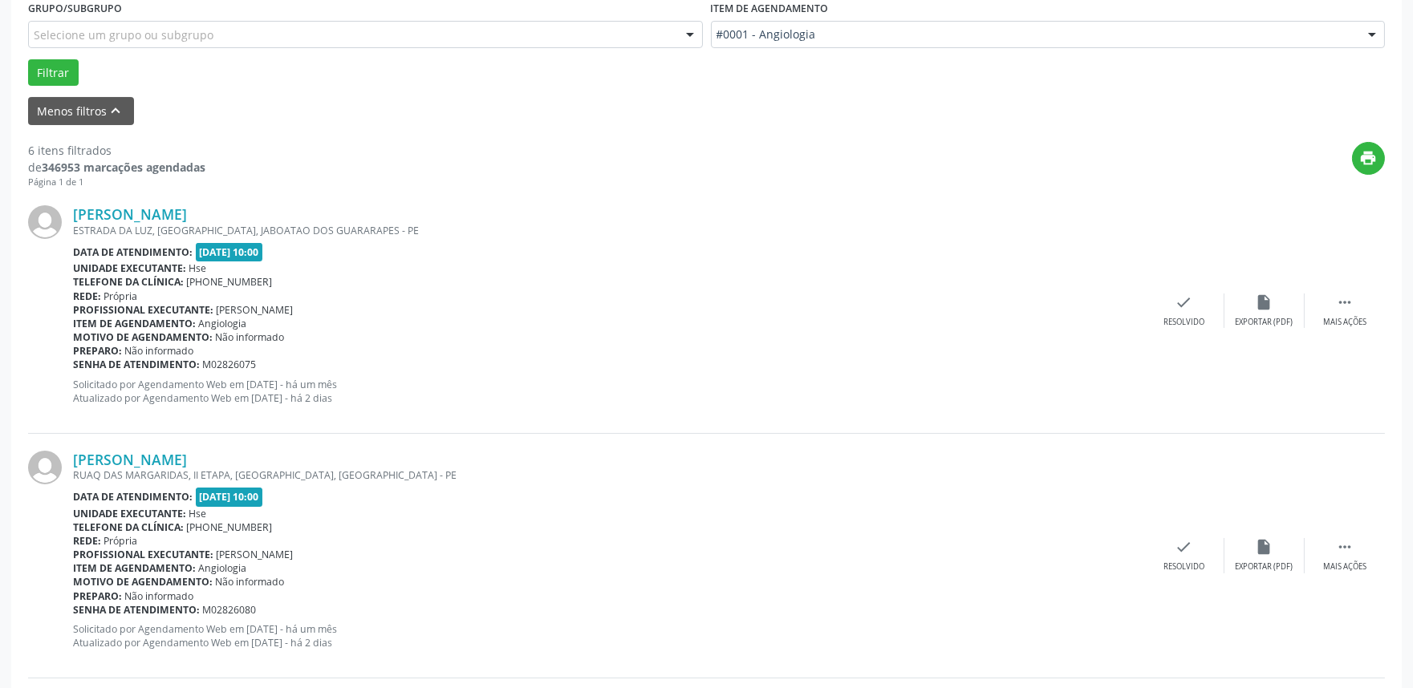
click at [1161, 327] on div "[PERSON_NAME] [GEOGRAPHIC_DATA], [GEOGRAPHIC_DATA], JABOATAO DOS GUARARAPES - P…" at bounding box center [706, 311] width 1357 height 245
click at [1169, 322] on div "Resolvido" at bounding box center [1183, 322] width 41 height 11
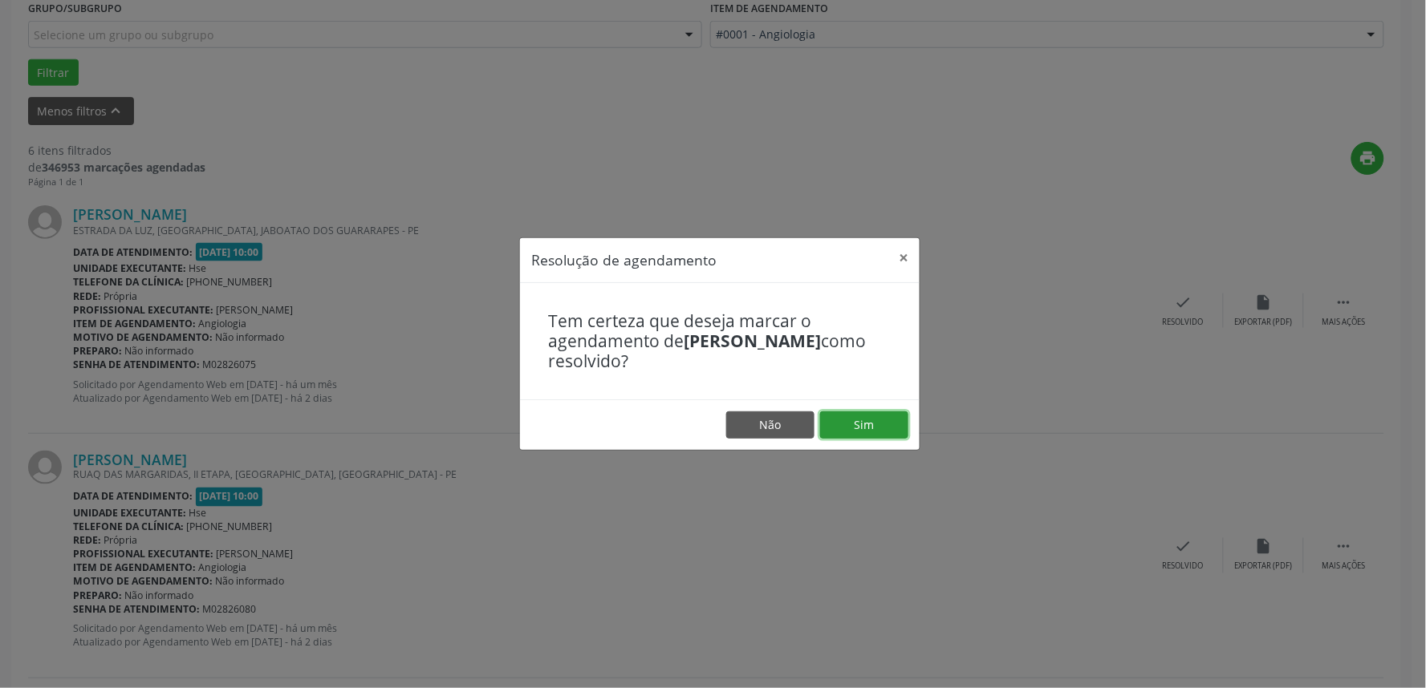
drag, startPoint x: 883, startPoint y: 425, endPoint x: 897, endPoint y: 424, distance: 13.7
click at [885, 425] on button "Sim" at bounding box center [864, 425] width 88 height 27
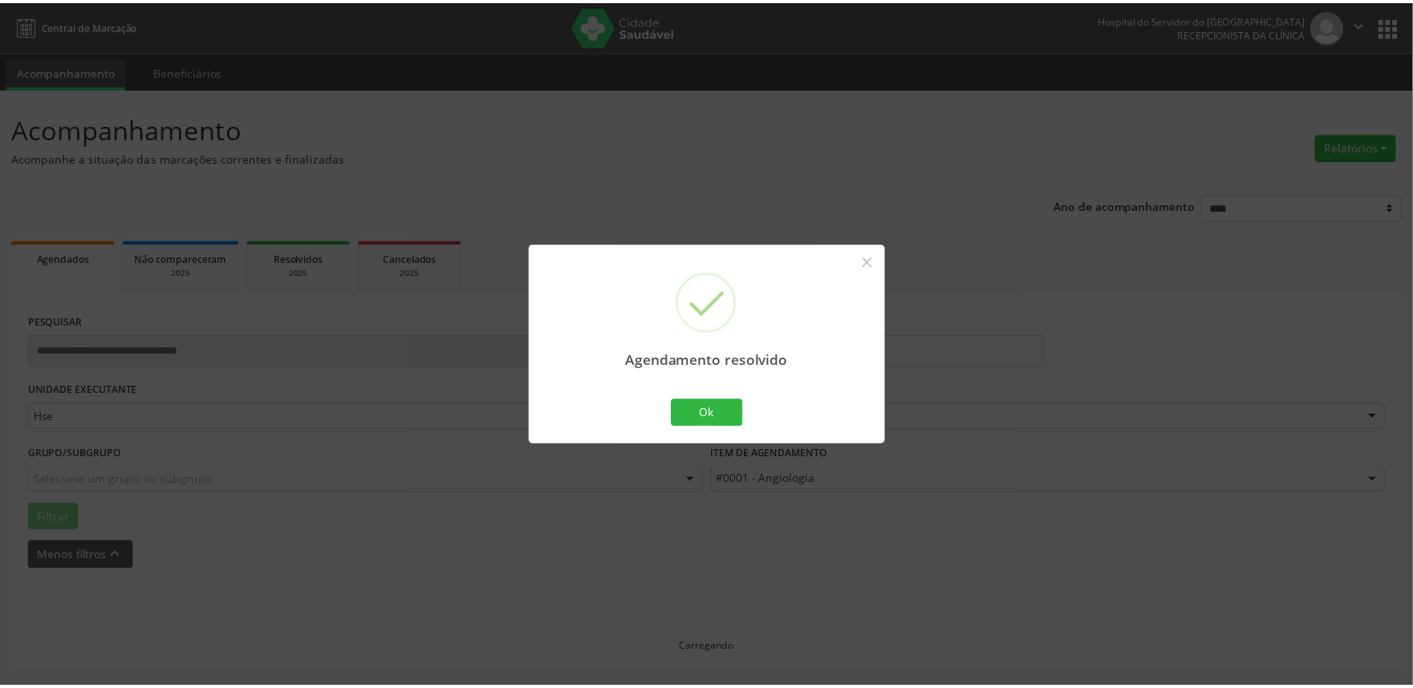
scroll to position [0, 0]
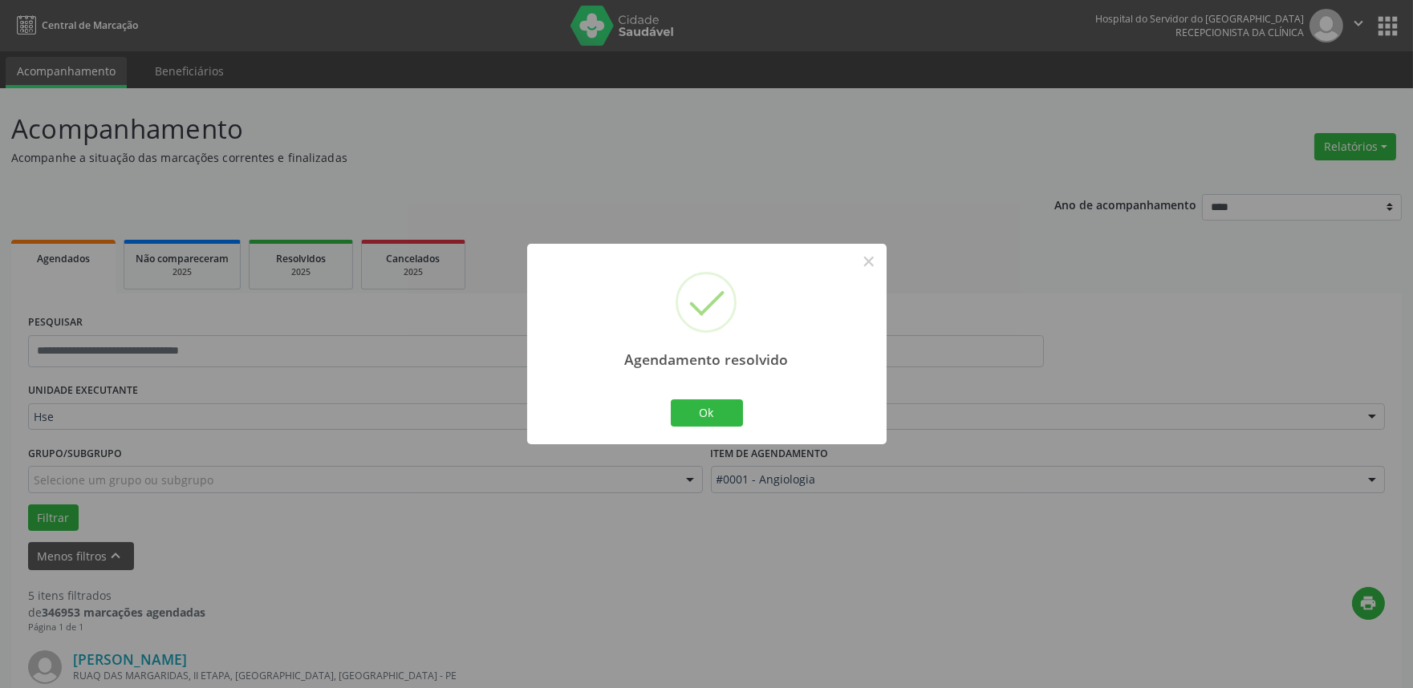
click at [728, 432] on div "Agendamento resolvido × Ok Cancel" at bounding box center [706, 344] width 359 height 200
click at [723, 421] on button "Ok" at bounding box center [707, 413] width 72 height 27
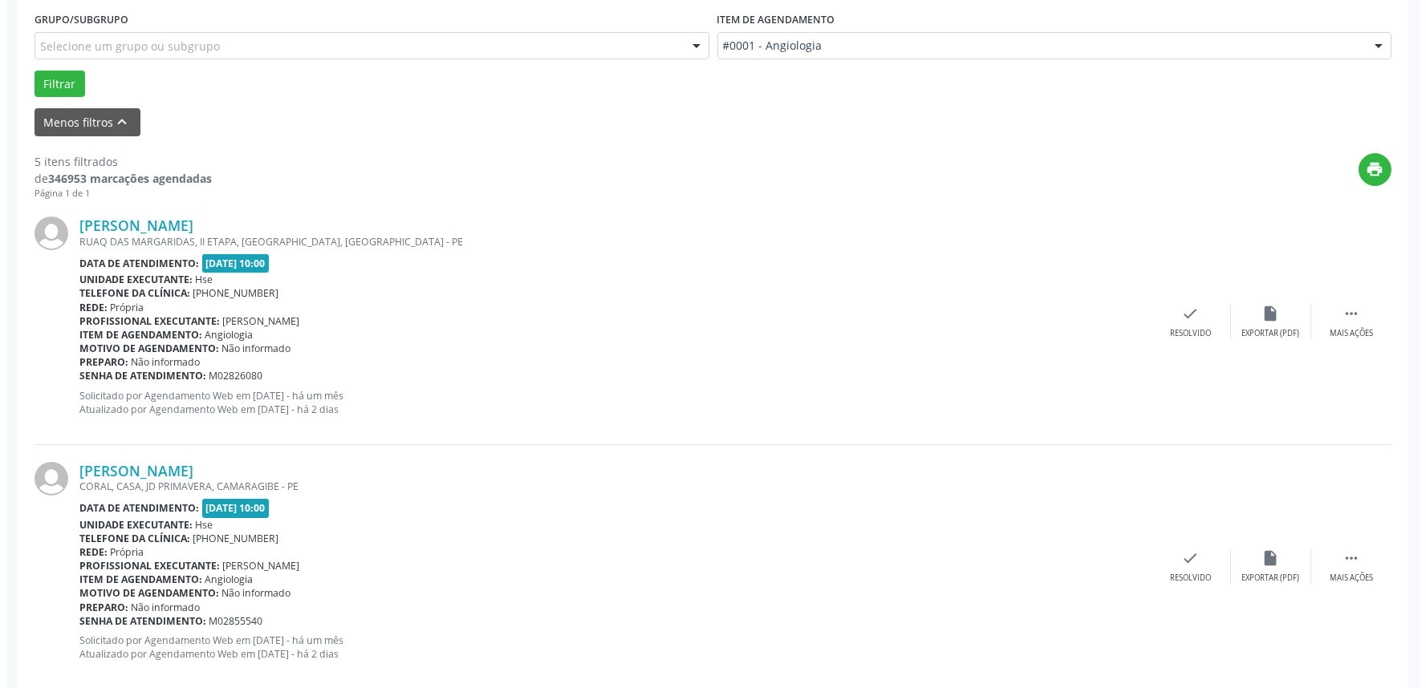
scroll to position [534, 0]
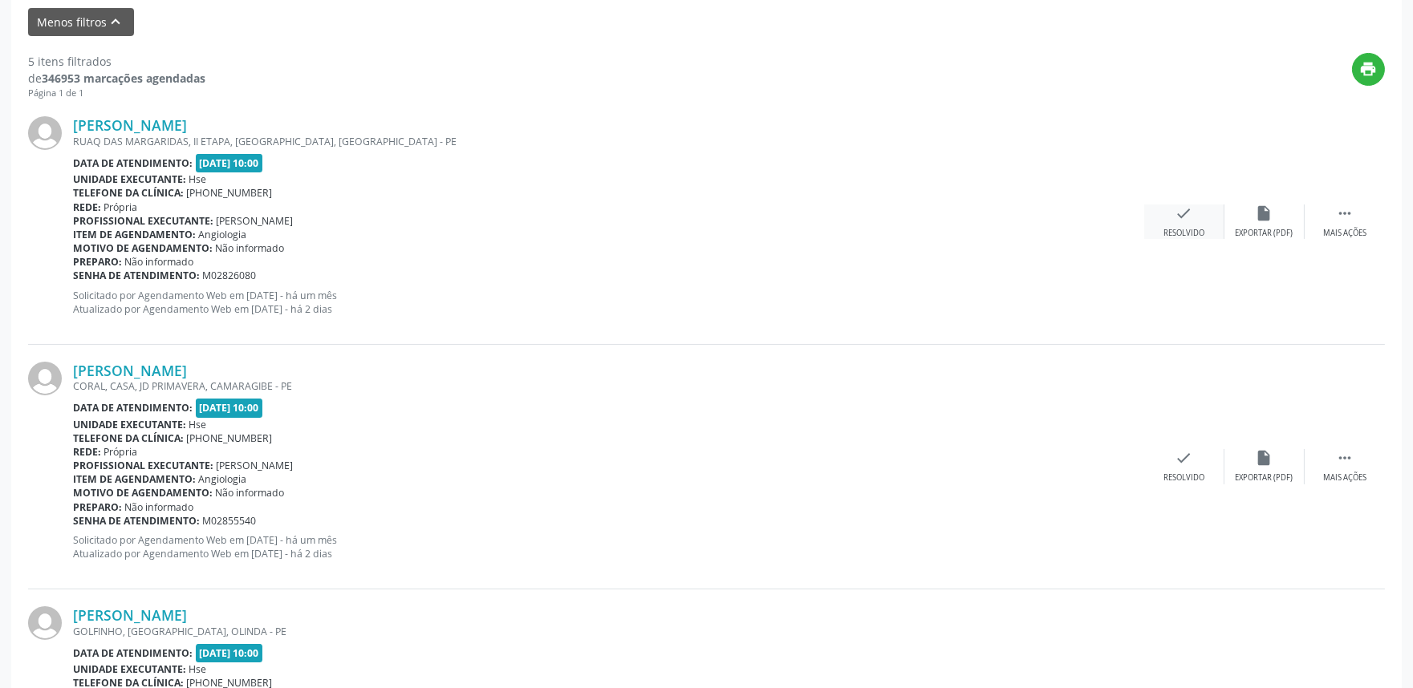
click at [1180, 215] on icon "check" at bounding box center [1184, 214] width 18 height 18
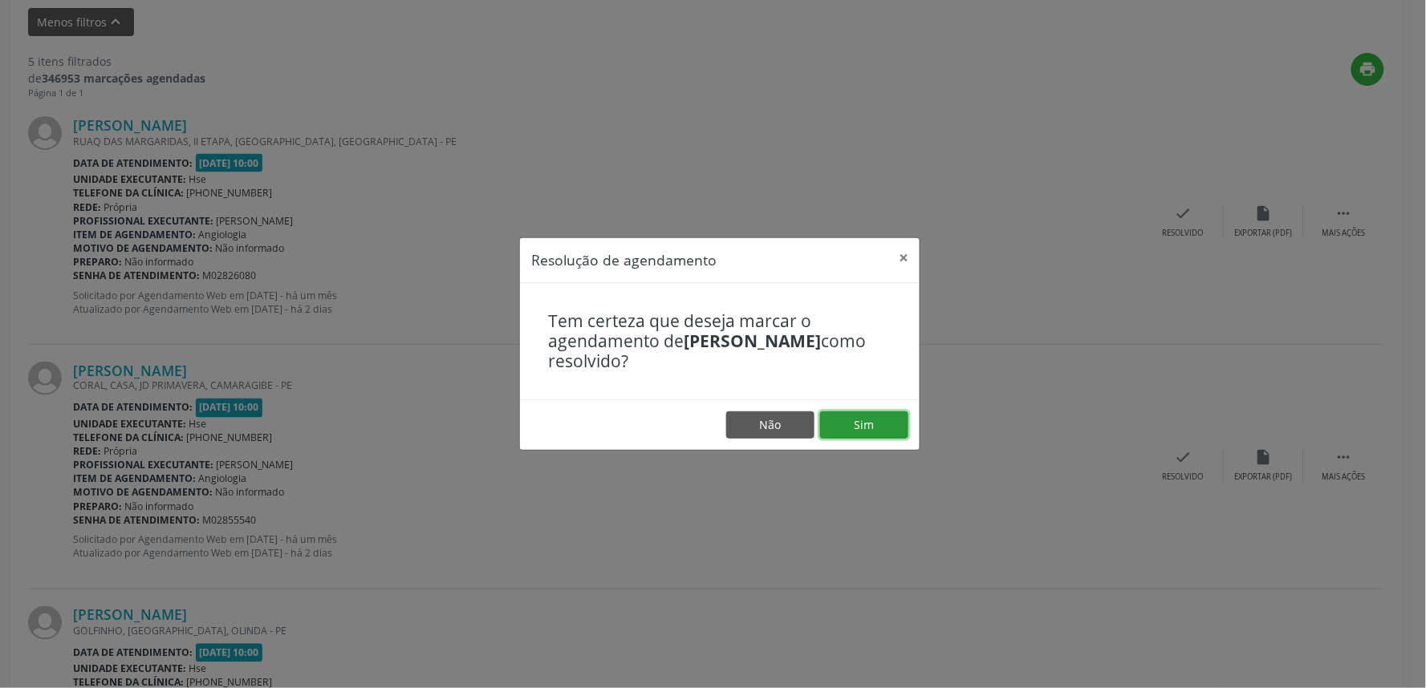
click at [879, 412] on button "Sim" at bounding box center [864, 425] width 88 height 27
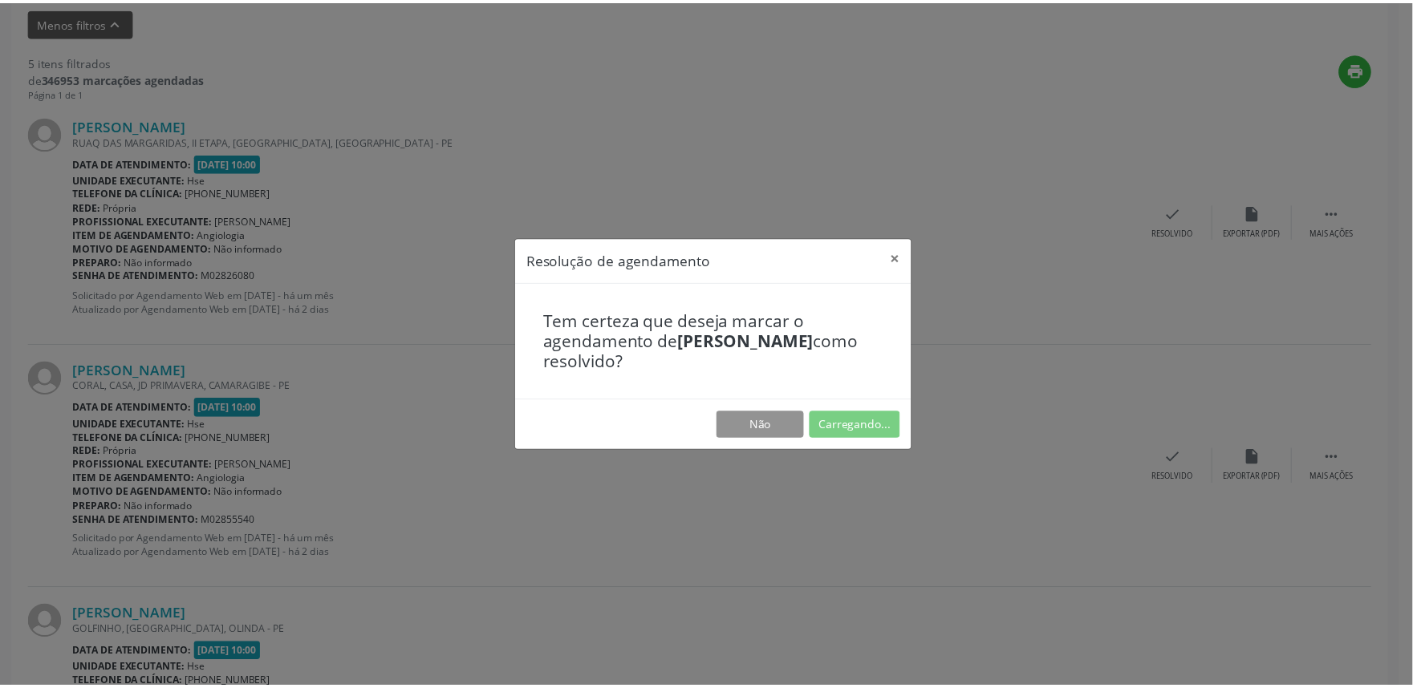
scroll to position [0, 0]
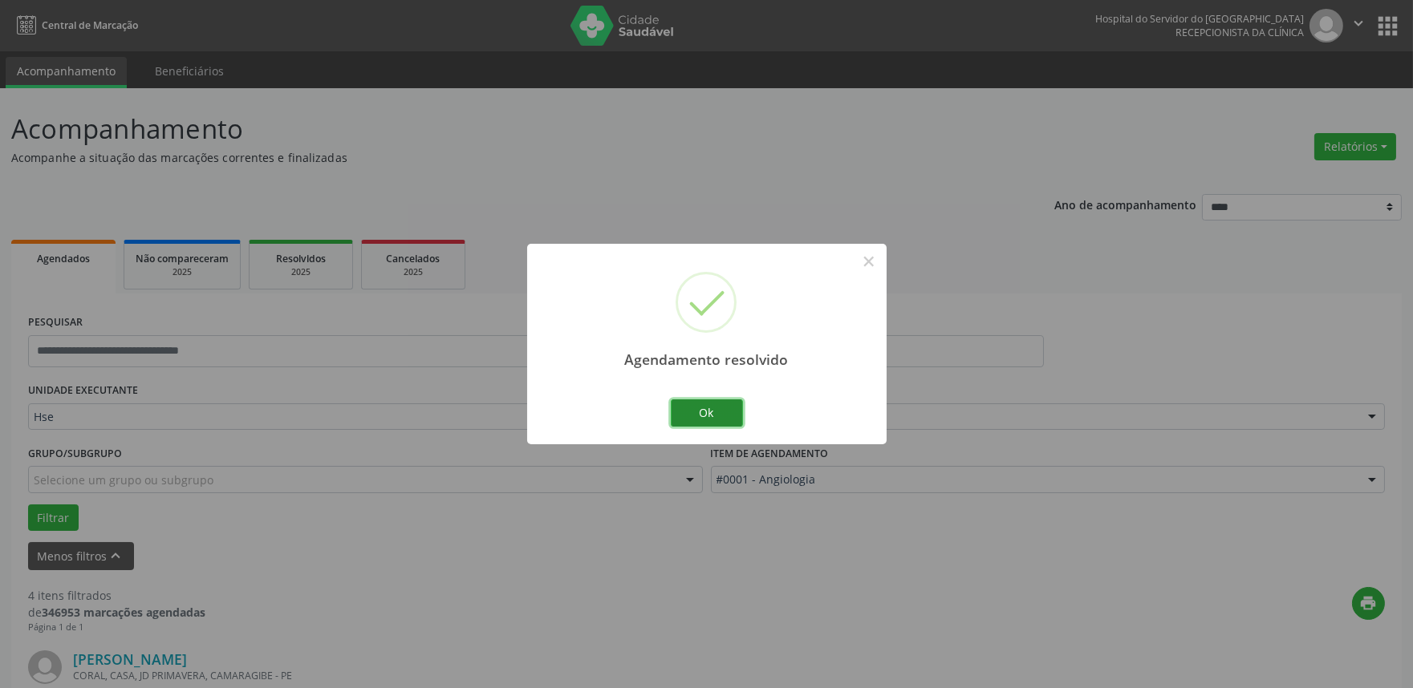
click at [722, 409] on button "Ok" at bounding box center [707, 413] width 72 height 27
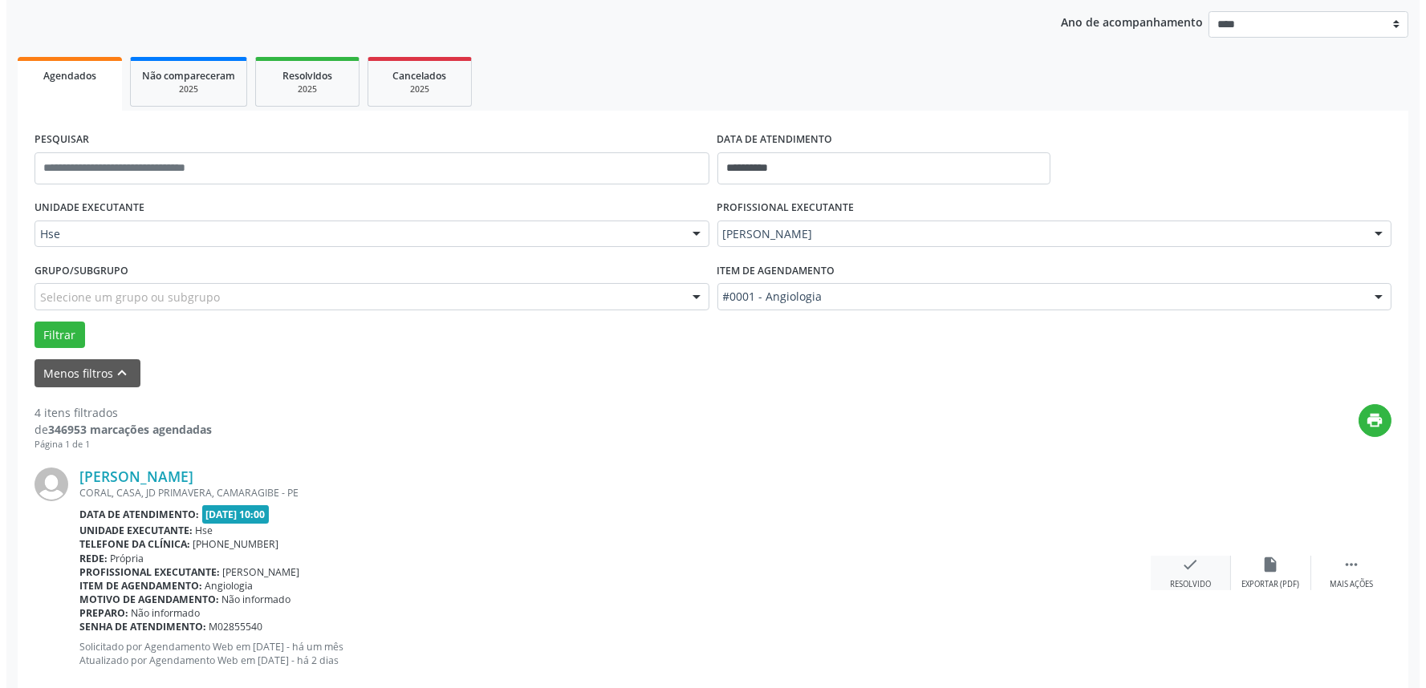
scroll to position [356, 0]
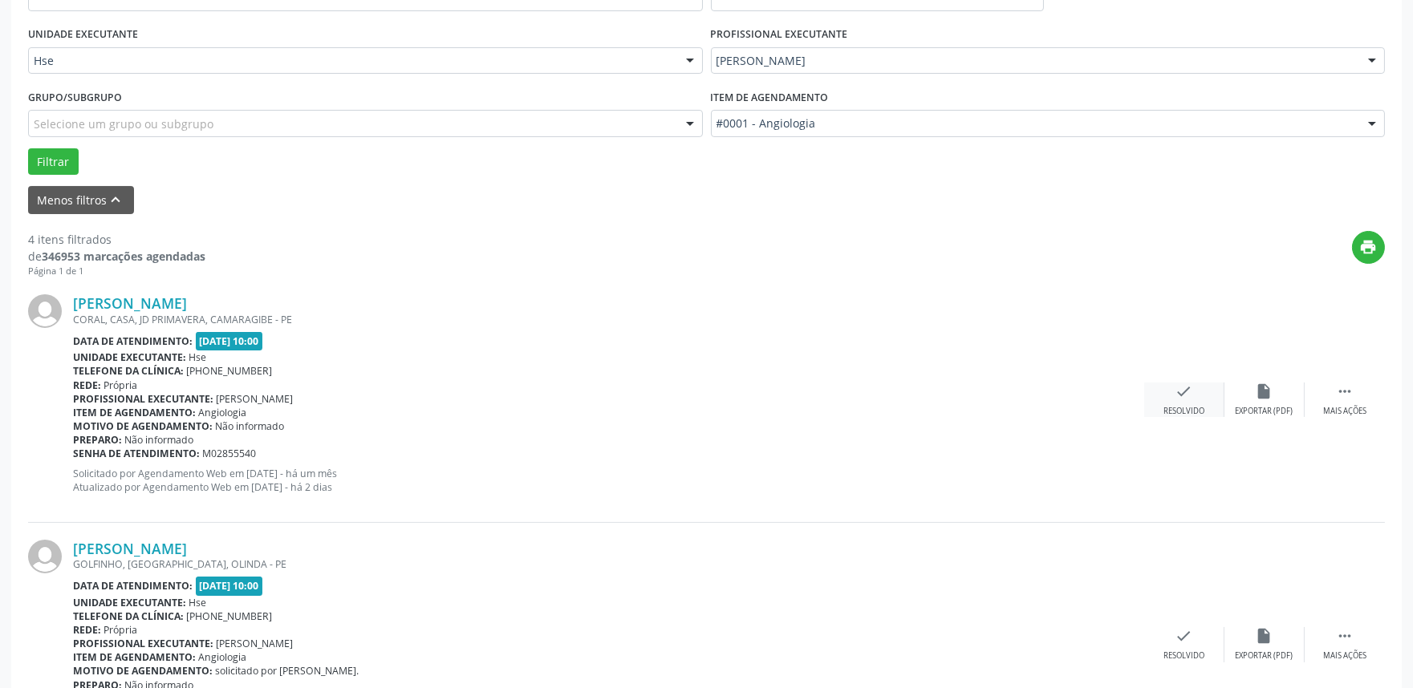
click at [1194, 389] on div "check Resolvido" at bounding box center [1184, 400] width 80 height 34
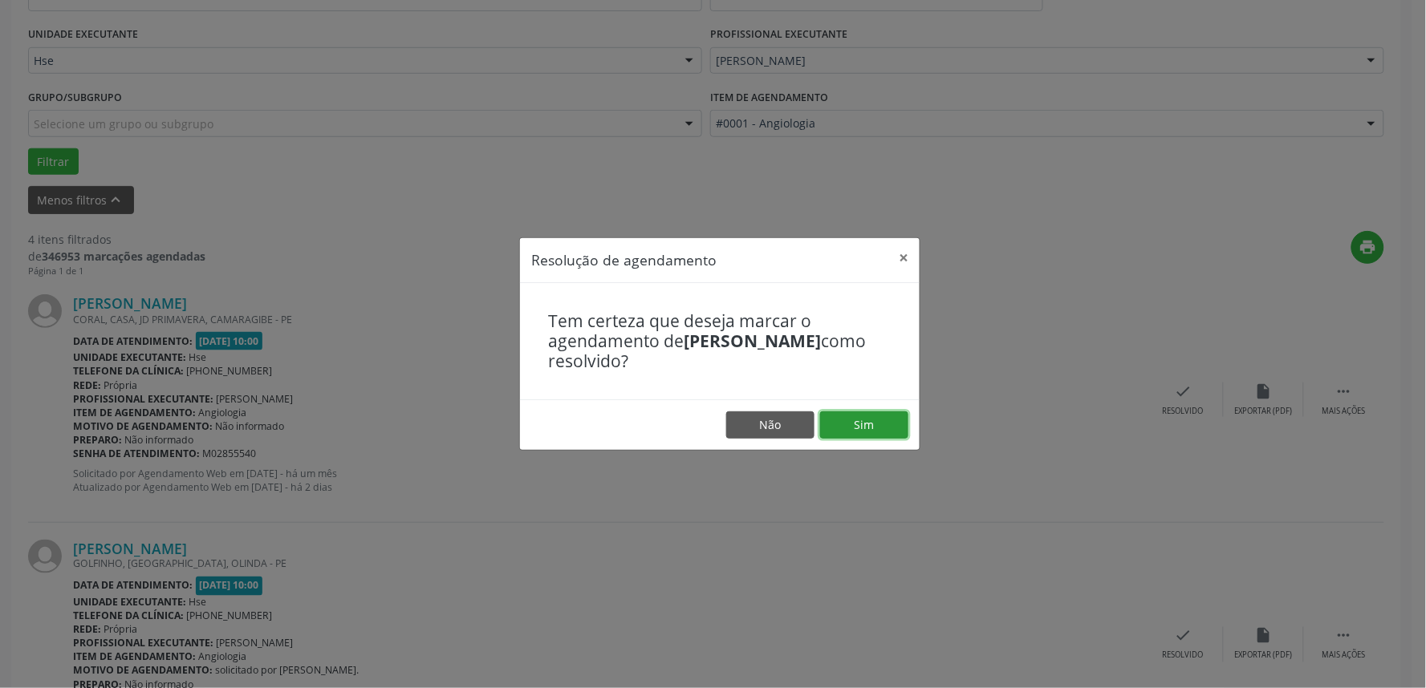
click at [878, 423] on button "Sim" at bounding box center [864, 425] width 88 height 27
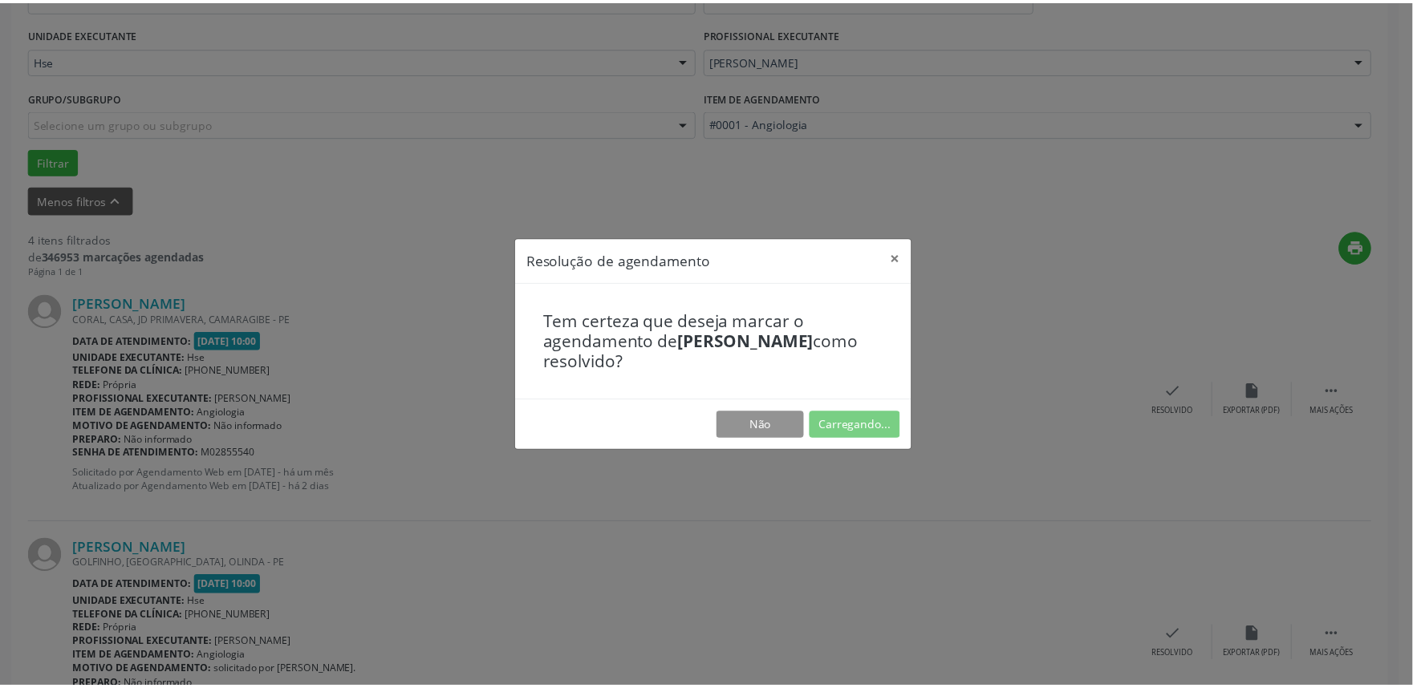
scroll to position [0, 0]
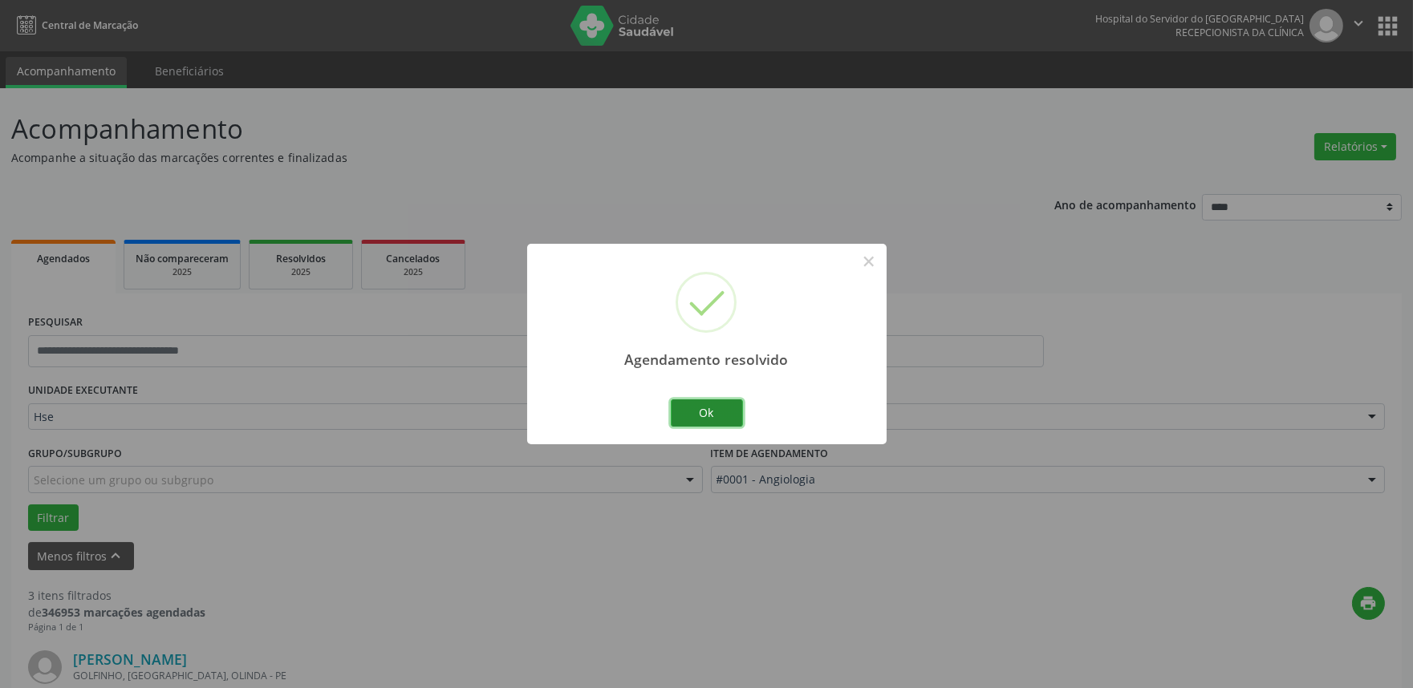
click at [739, 415] on button "Ok" at bounding box center [707, 413] width 72 height 27
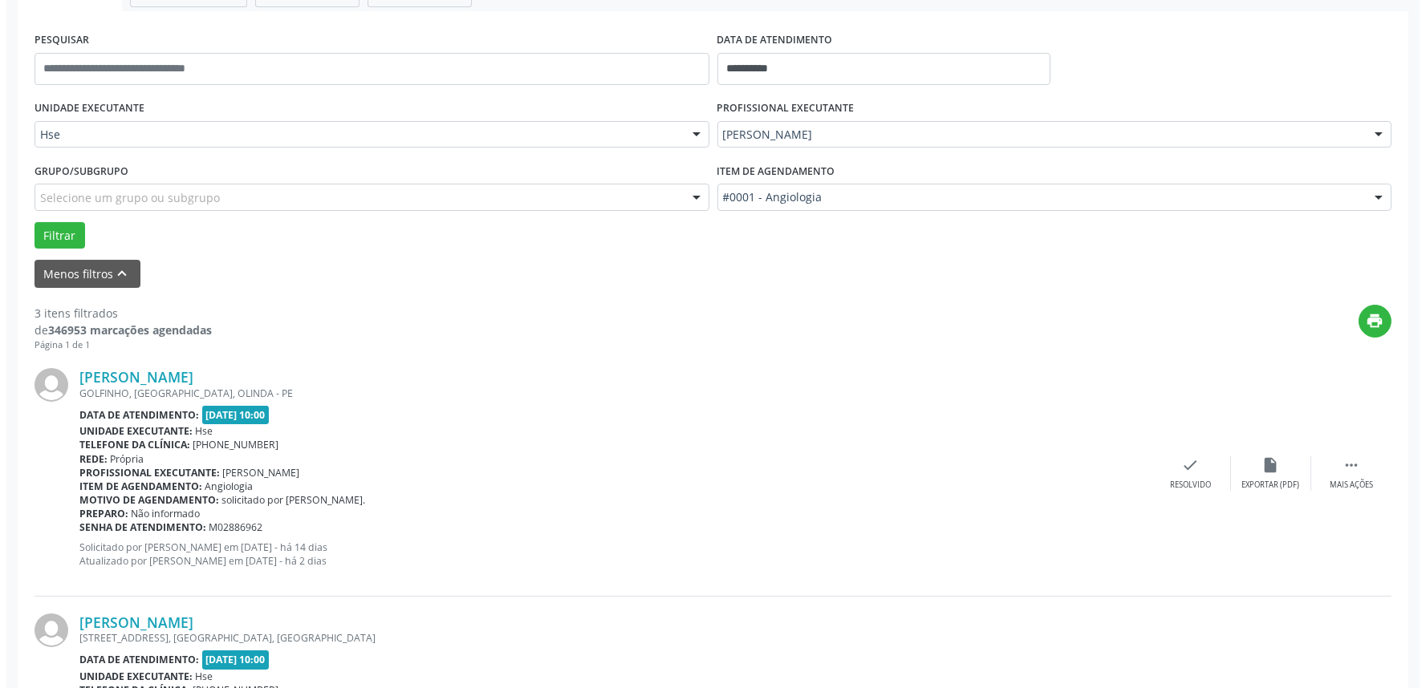
scroll to position [445, 0]
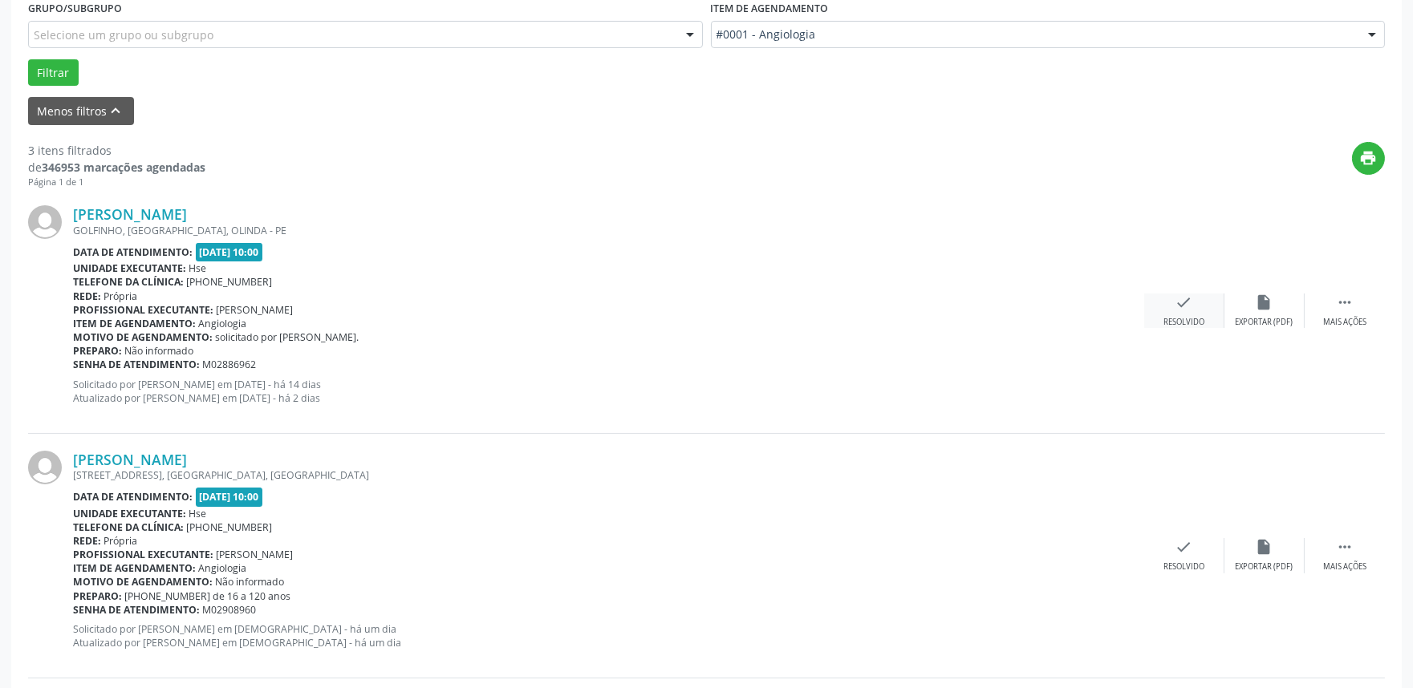
click at [1194, 306] on div "check Resolvido" at bounding box center [1184, 311] width 80 height 34
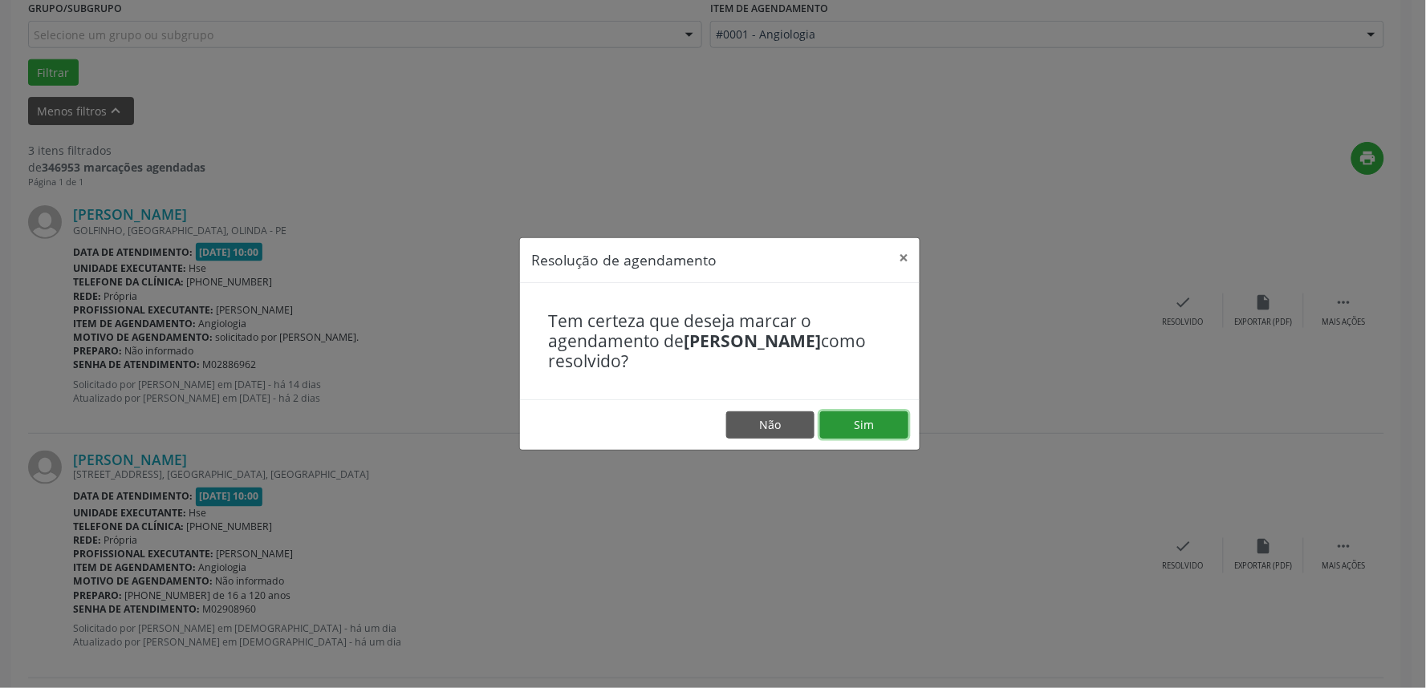
click at [846, 420] on button "Sim" at bounding box center [864, 425] width 88 height 27
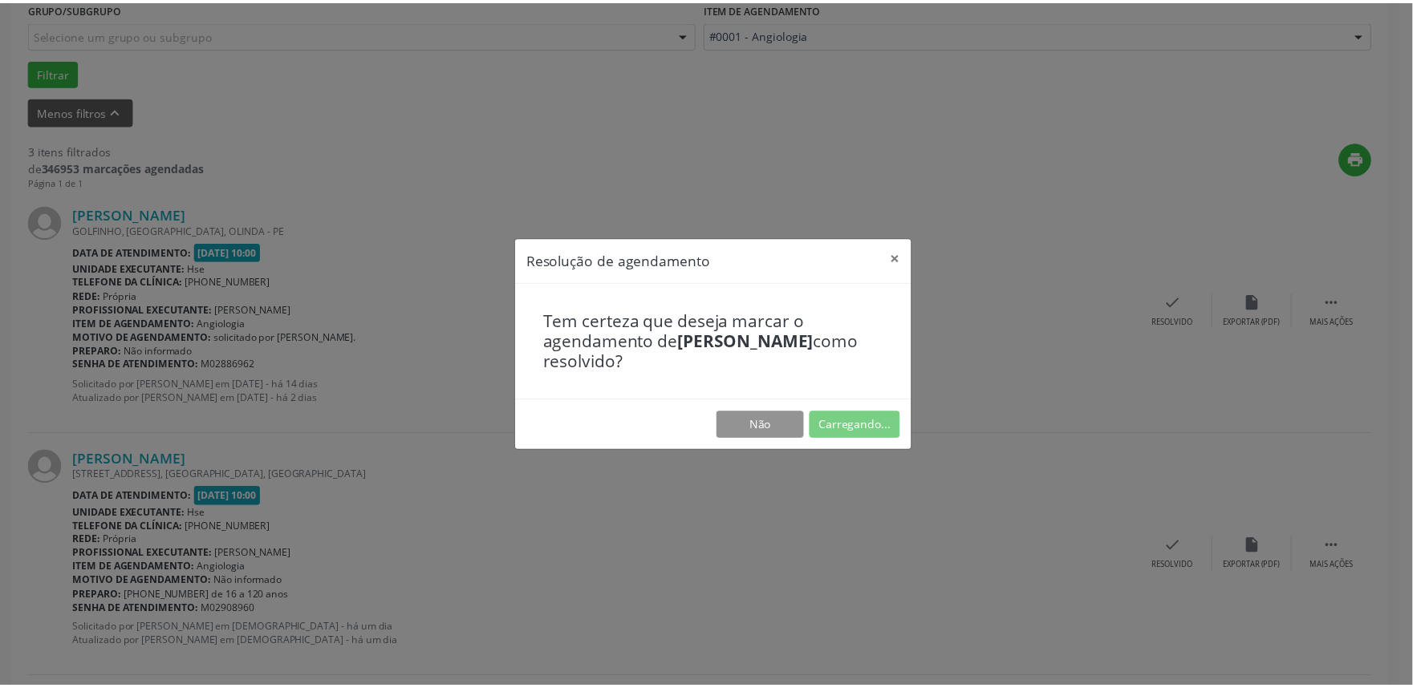
scroll to position [0, 0]
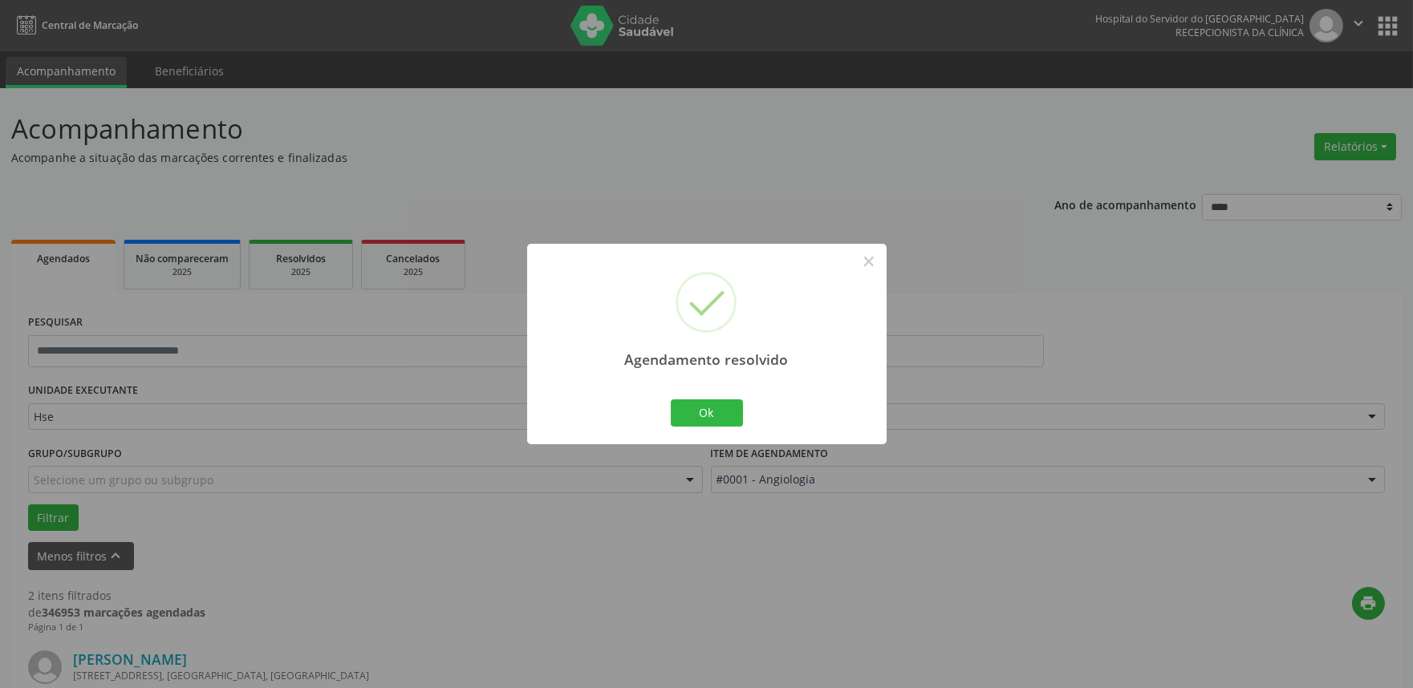
click at [710, 398] on div "Ok Cancel" at bounding box center [706, 413] width 79 height 34
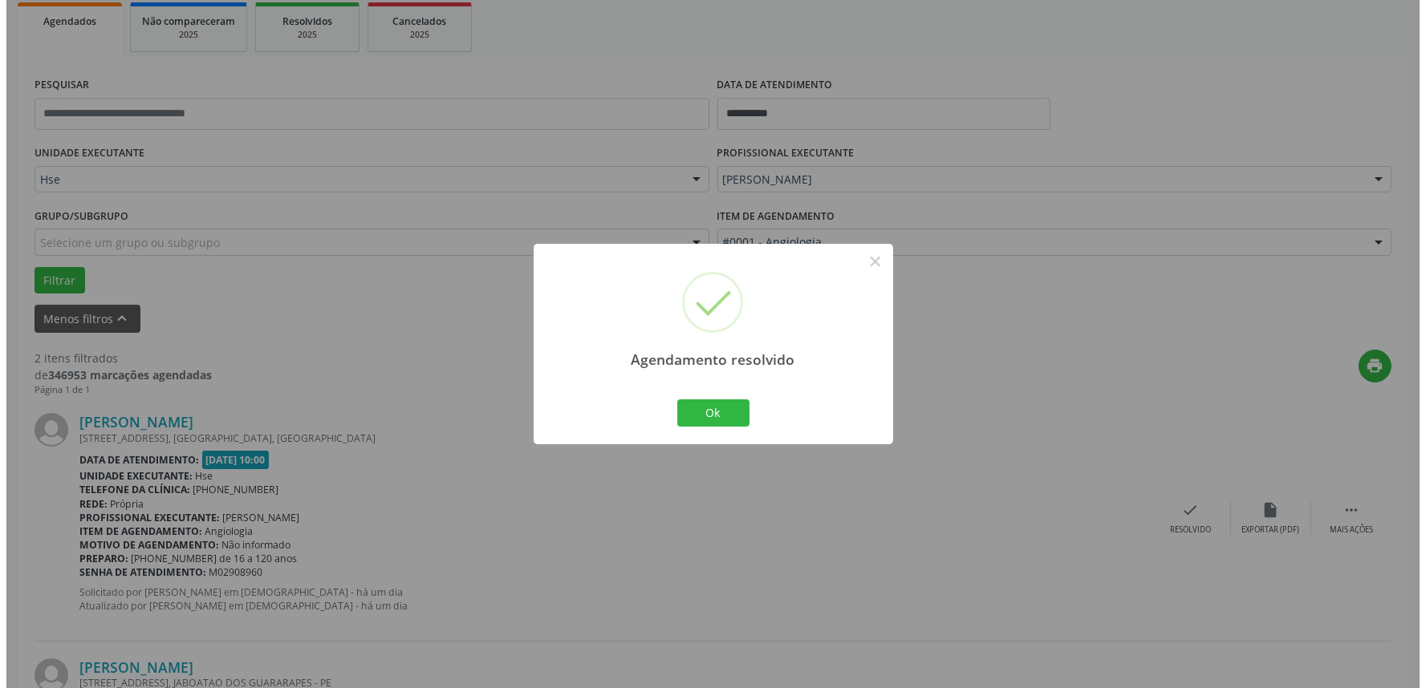
scroll to position [356, 0]
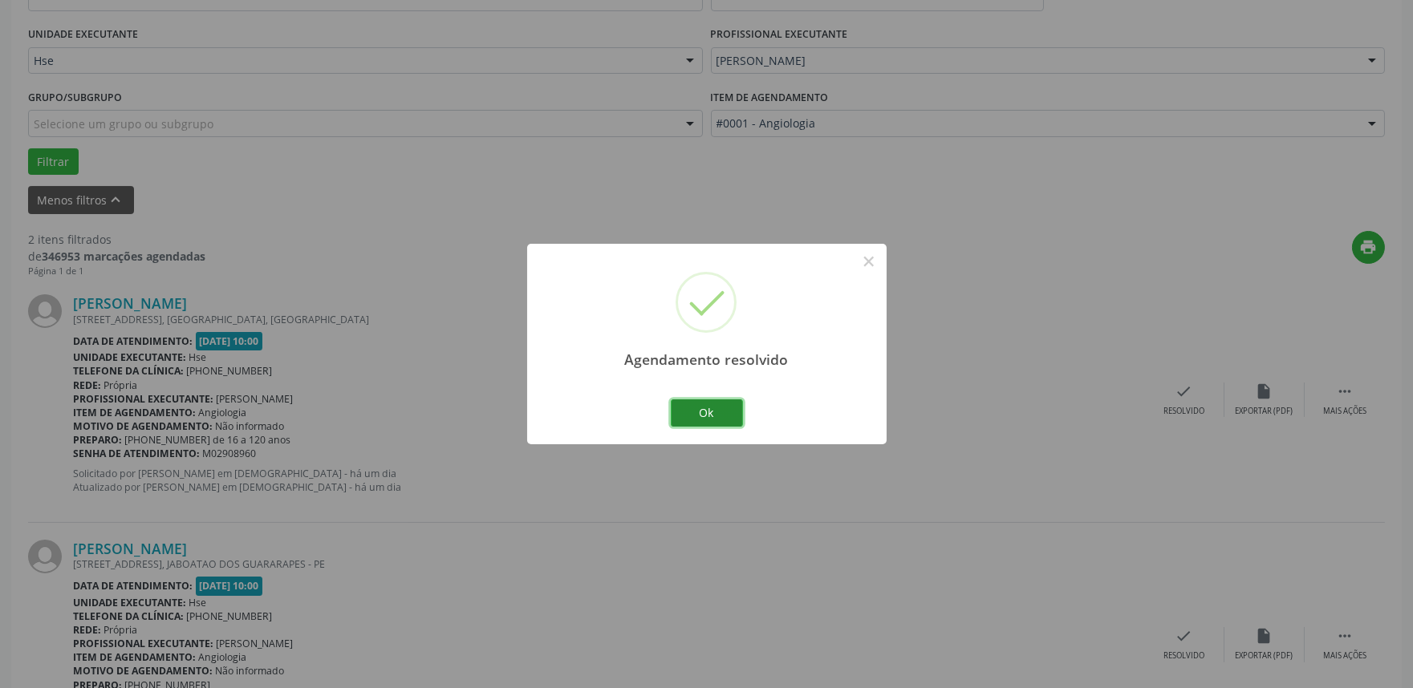
click at [708, 404] on button "Ok" at bounding box center [707, 413] width 72 height 27
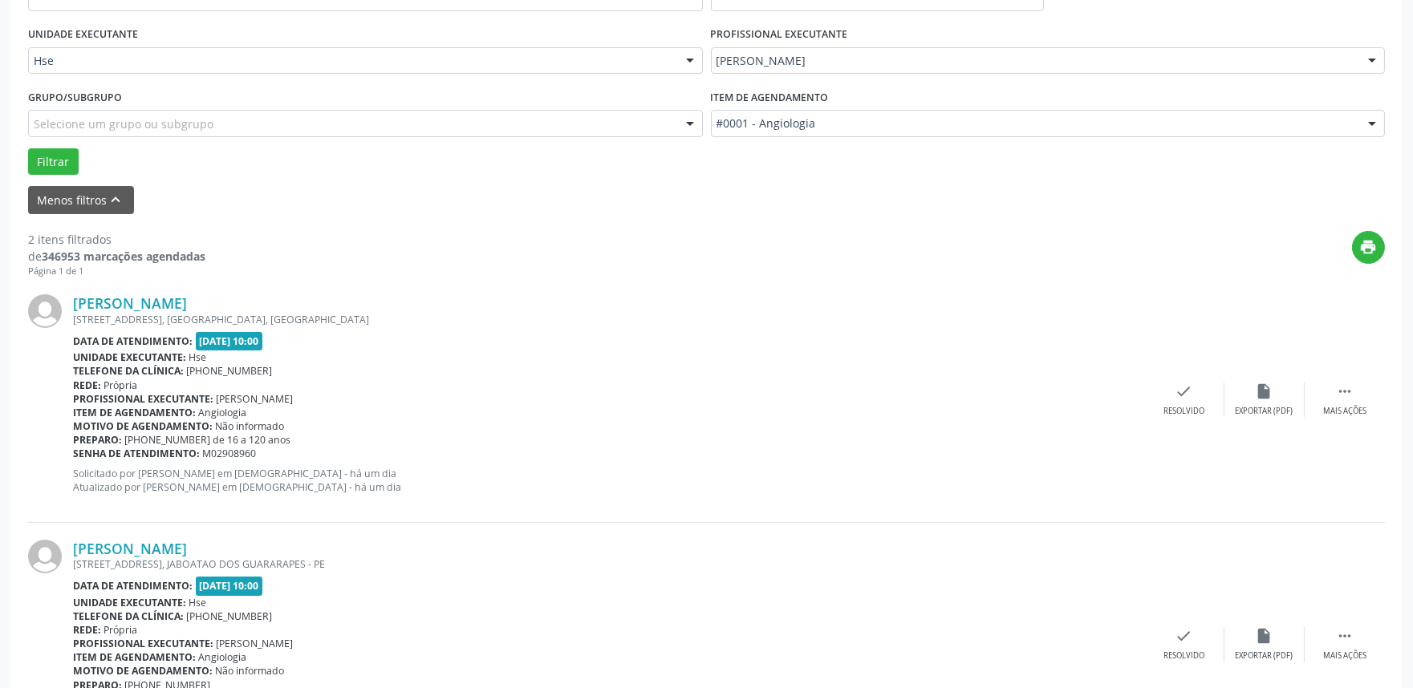
click at [1252, 380] on div "[PERSON_NAME] [STREET_ADDRESS] Data de atendimento: [DATE] 10:00 Unidade execut…" at bounding box center [706, 400] width 1357 height 245
click at [1209, 393] on div "check Resolvido" at bounding box center [1184, 400] width 80 height 34
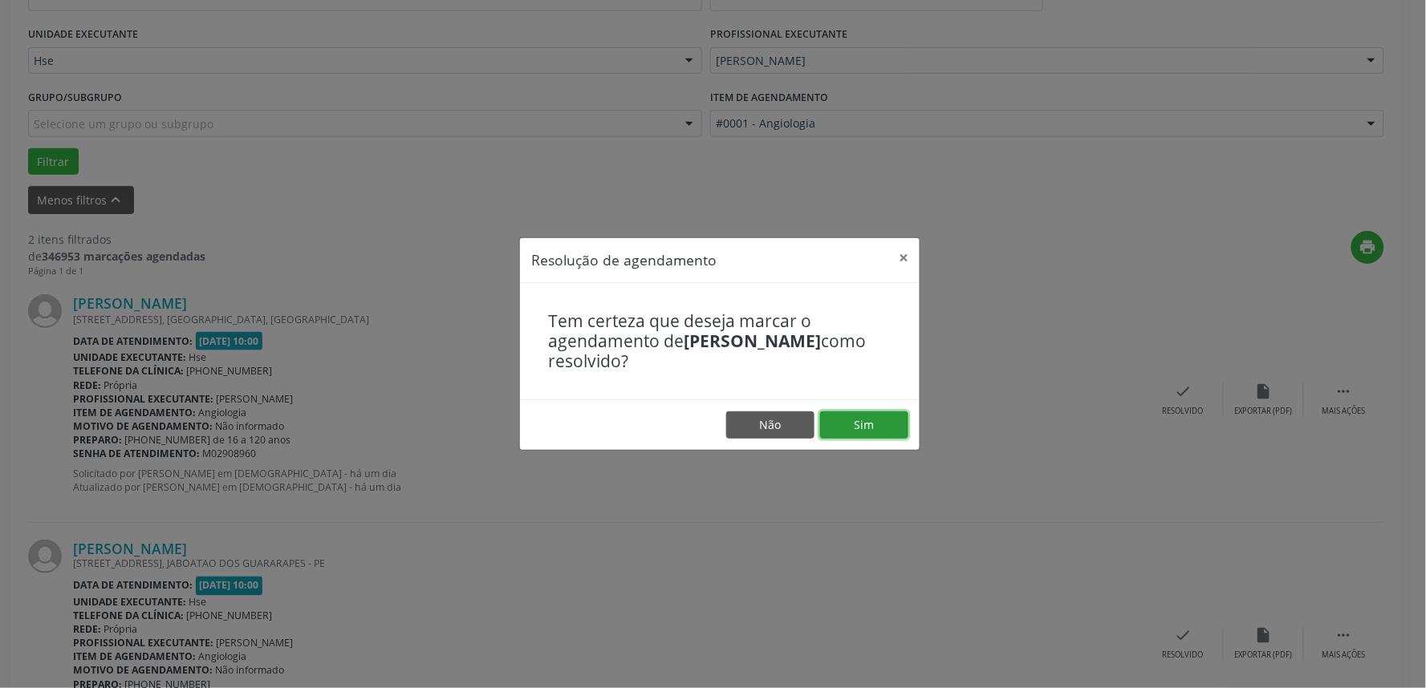
click at [900, 417] on button "Sim" at bounding box center [864, 425] width 88 height 27
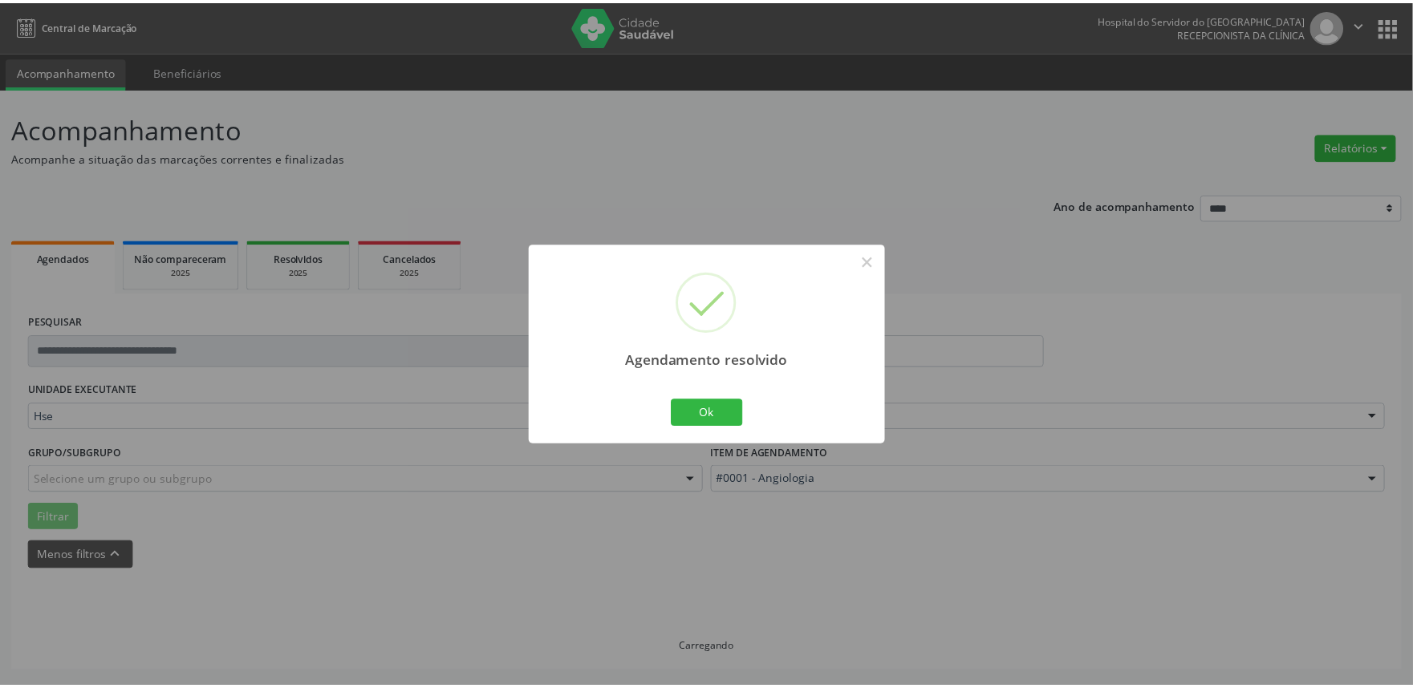
scroll to position [0, 0]
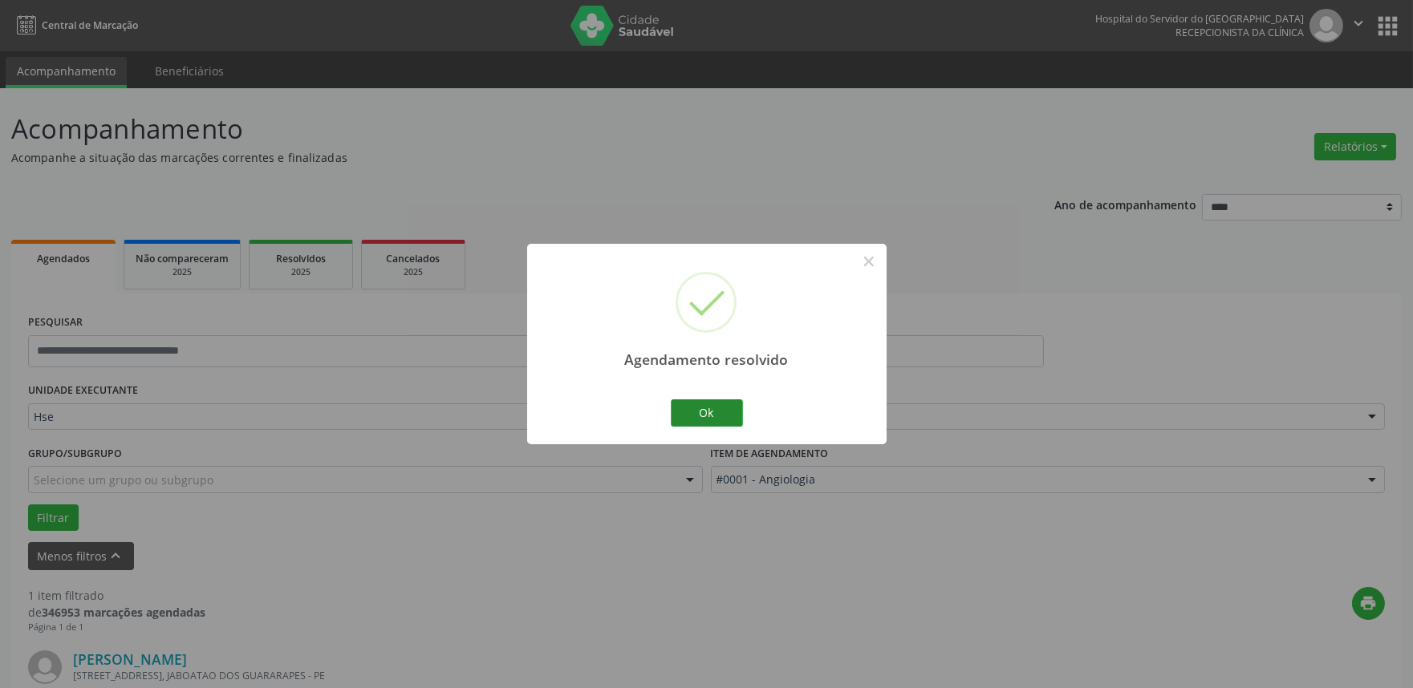
drag, startPoint x: 703, startPoint y: 402, endPoint x: 716, endPoint y: 413, distance: 17.7
click at [703, 404] on div "Ok Cancel" at bounding box center [706, 413] width 79 height 34
click at [717, 414] on button "Ok" at bounding box center [707, 413] width 72 height 27
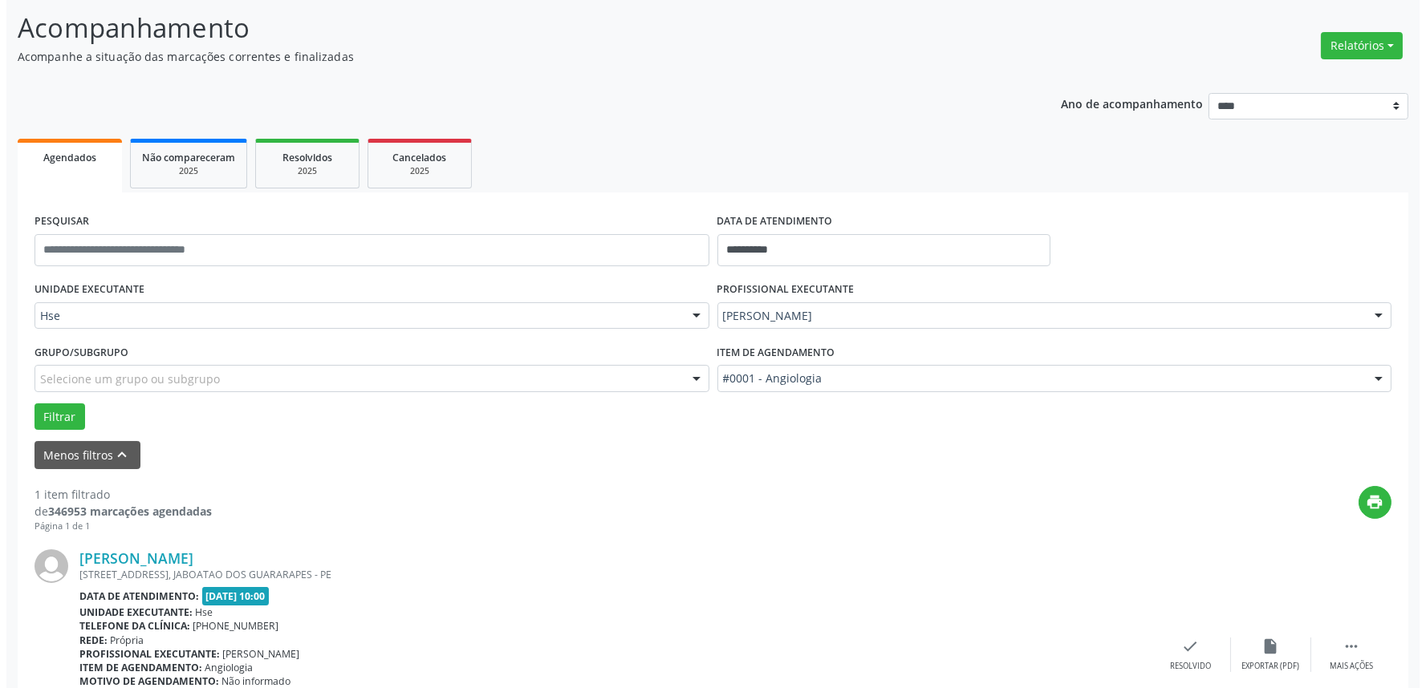
scroll to position [217, 0]
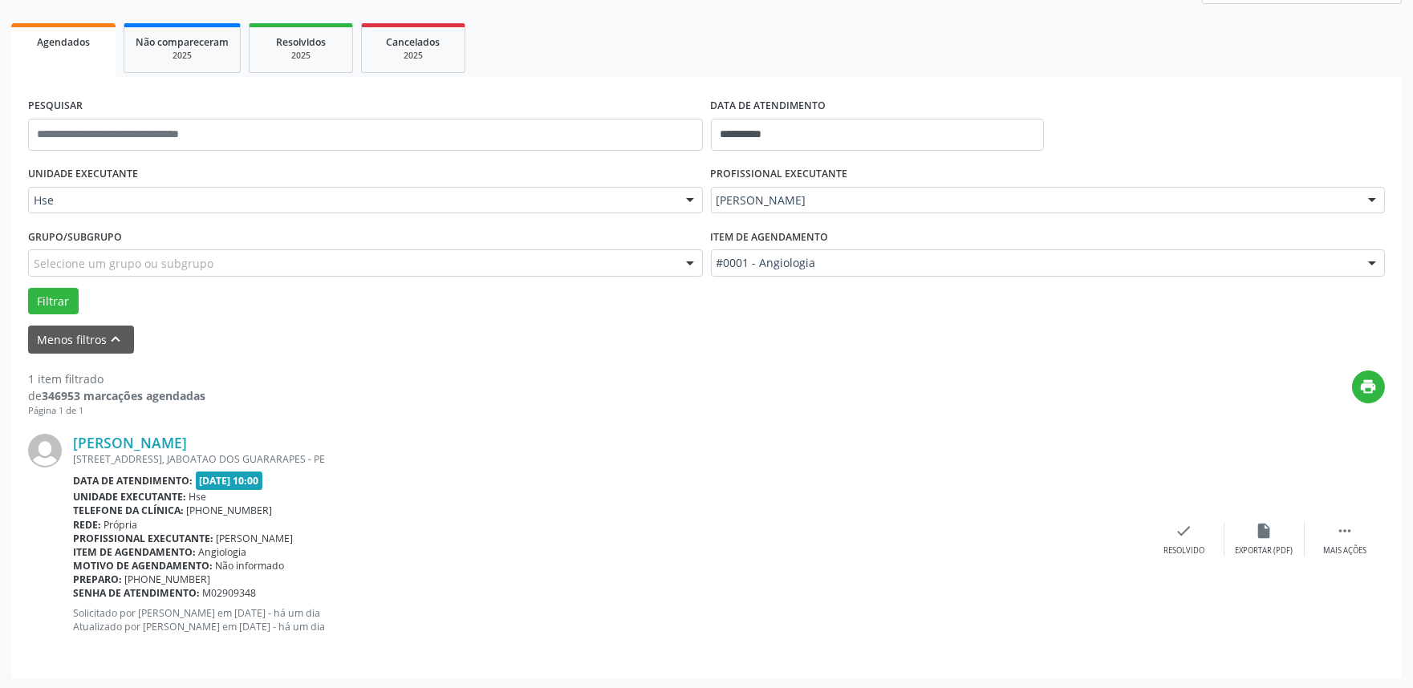
click at [1182, 520] on div "[PERSON_NAME] [STREET_ADDRESS] Data de atendimento: [DATE] 10:00 Unidade execut…" at bounding box center [706, 539] width 1357 height 244
click at [1182, 528] on icon "check" at bounding box center [1184, 531] width 18 height 18
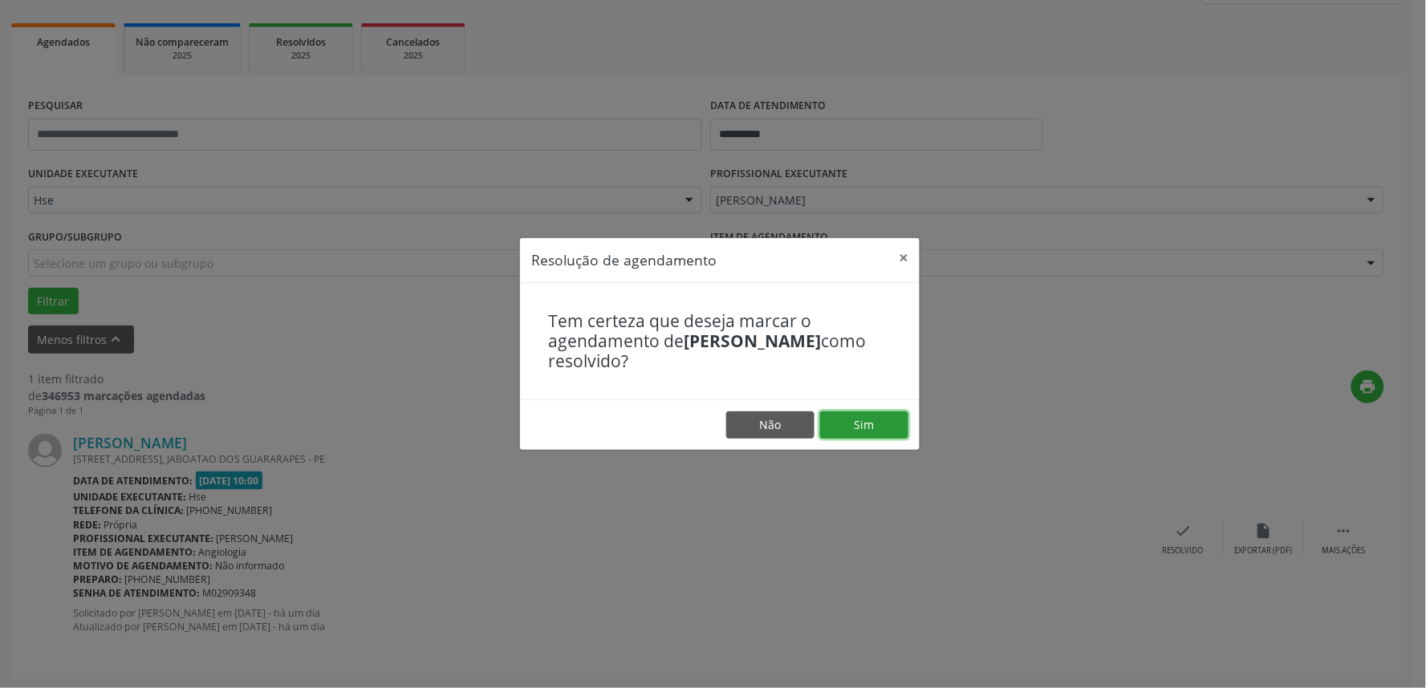
click at [870, 428] on button "Sim" at bounding box center [864, 425] width 88 height 27
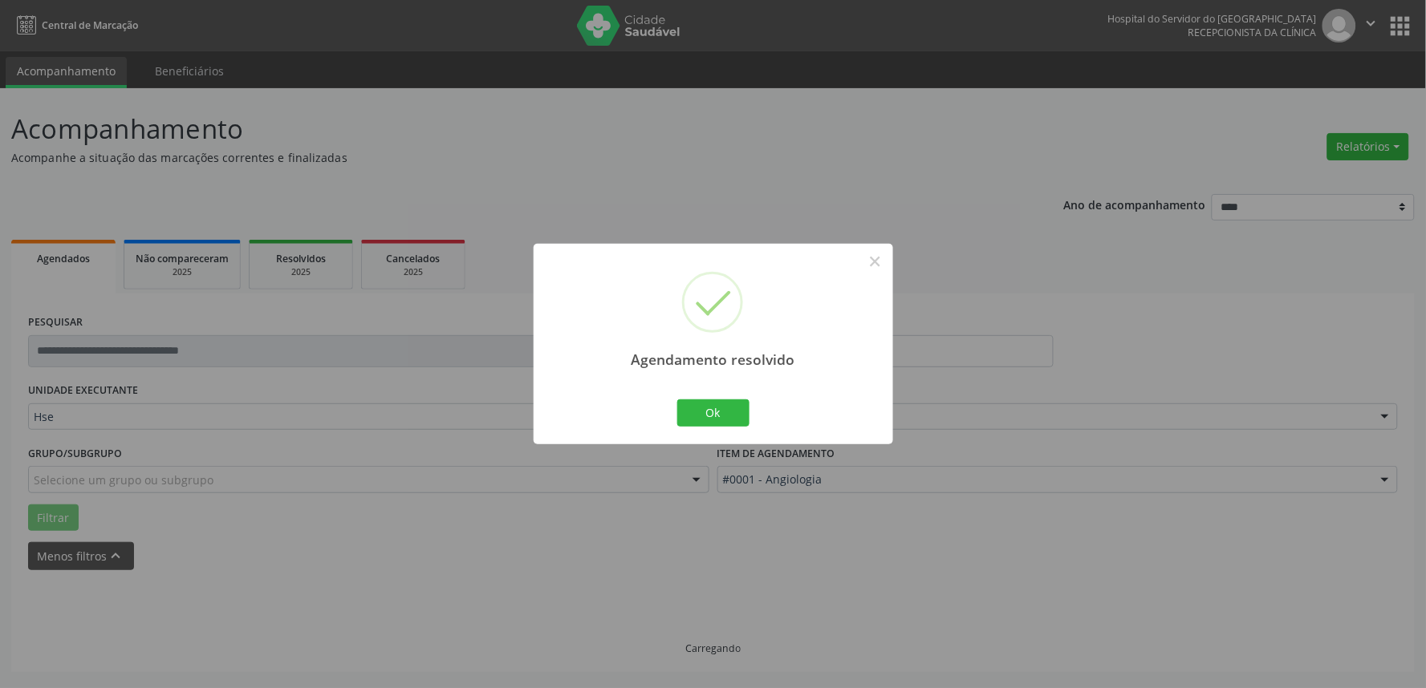
scroll to position [0, 0]
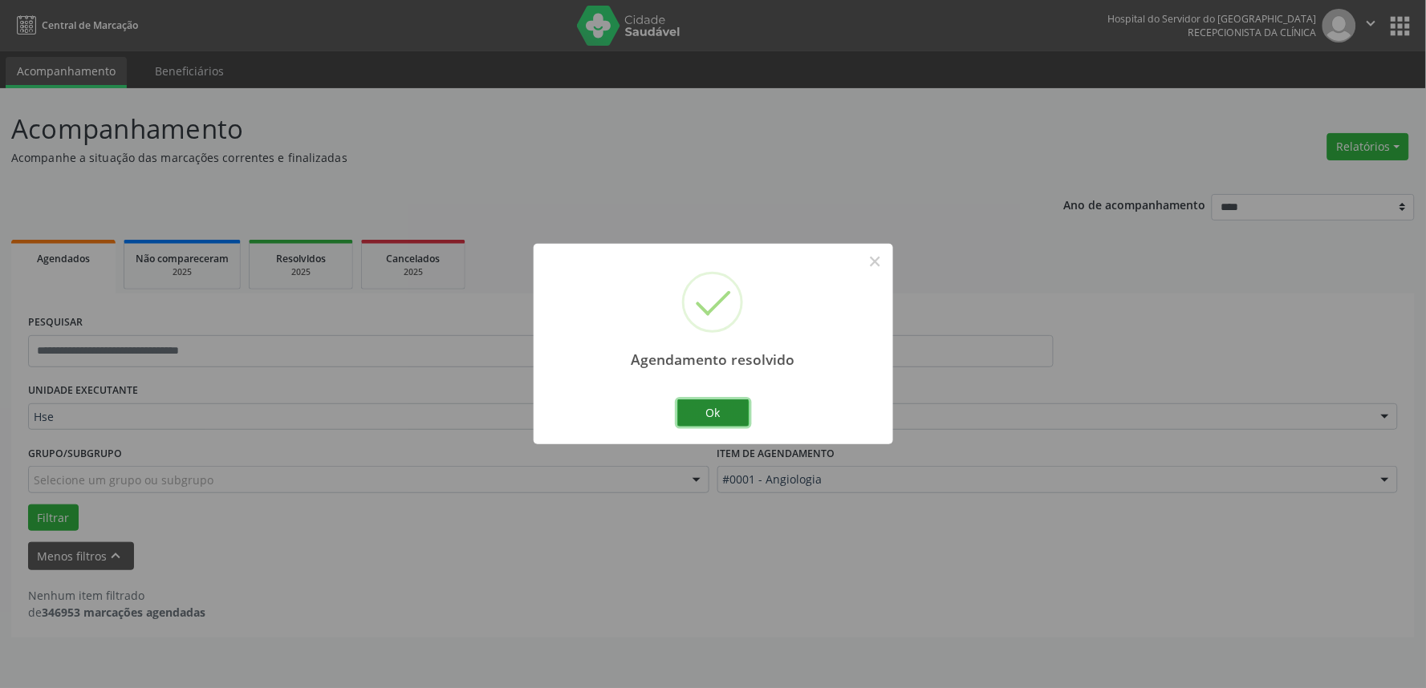
click at [738, 409] on button "Ok" at bounding box center [713, 413] width 72 height 27
